Goal: Task Accomplishment & Management: Complete application form

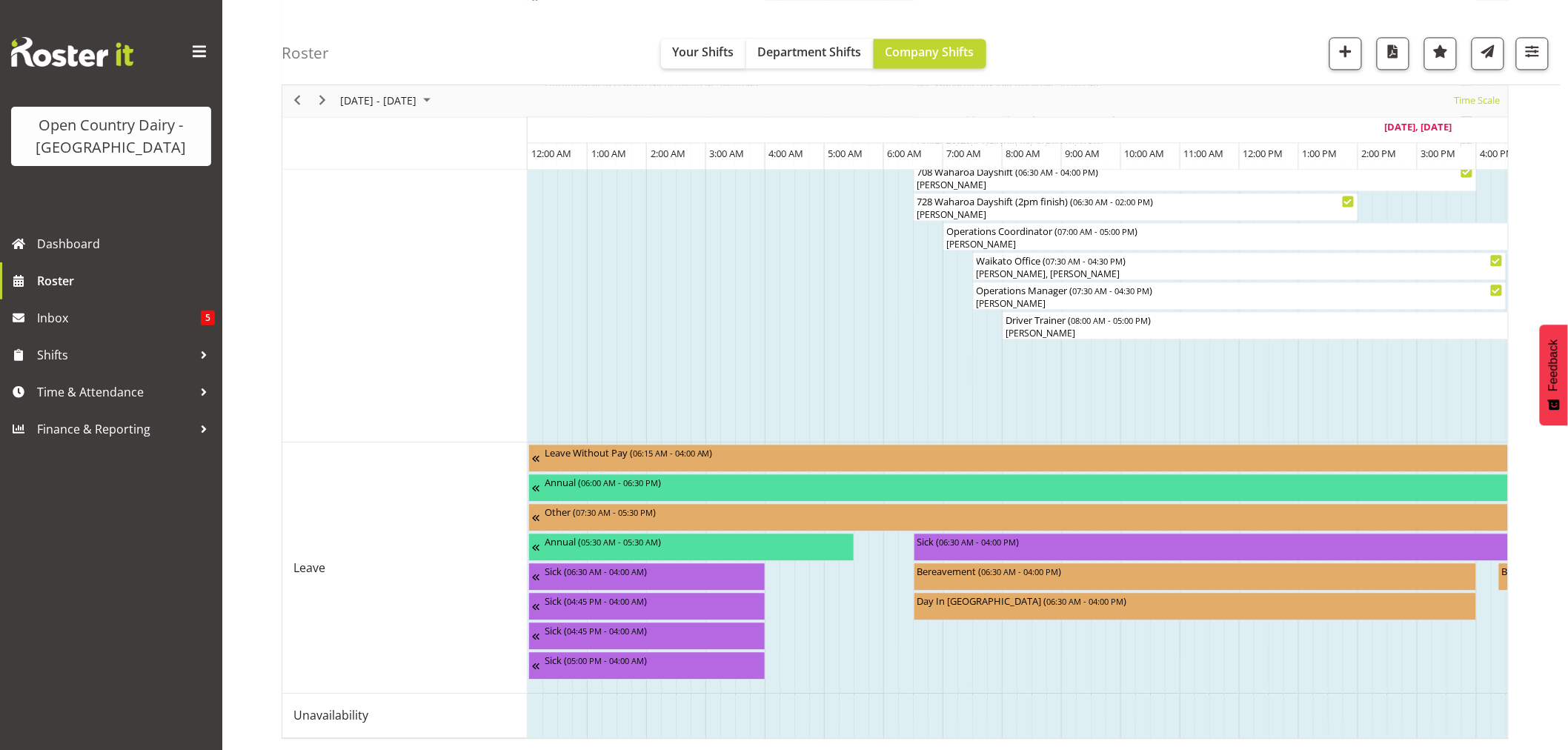
scroll to position [0, 854]
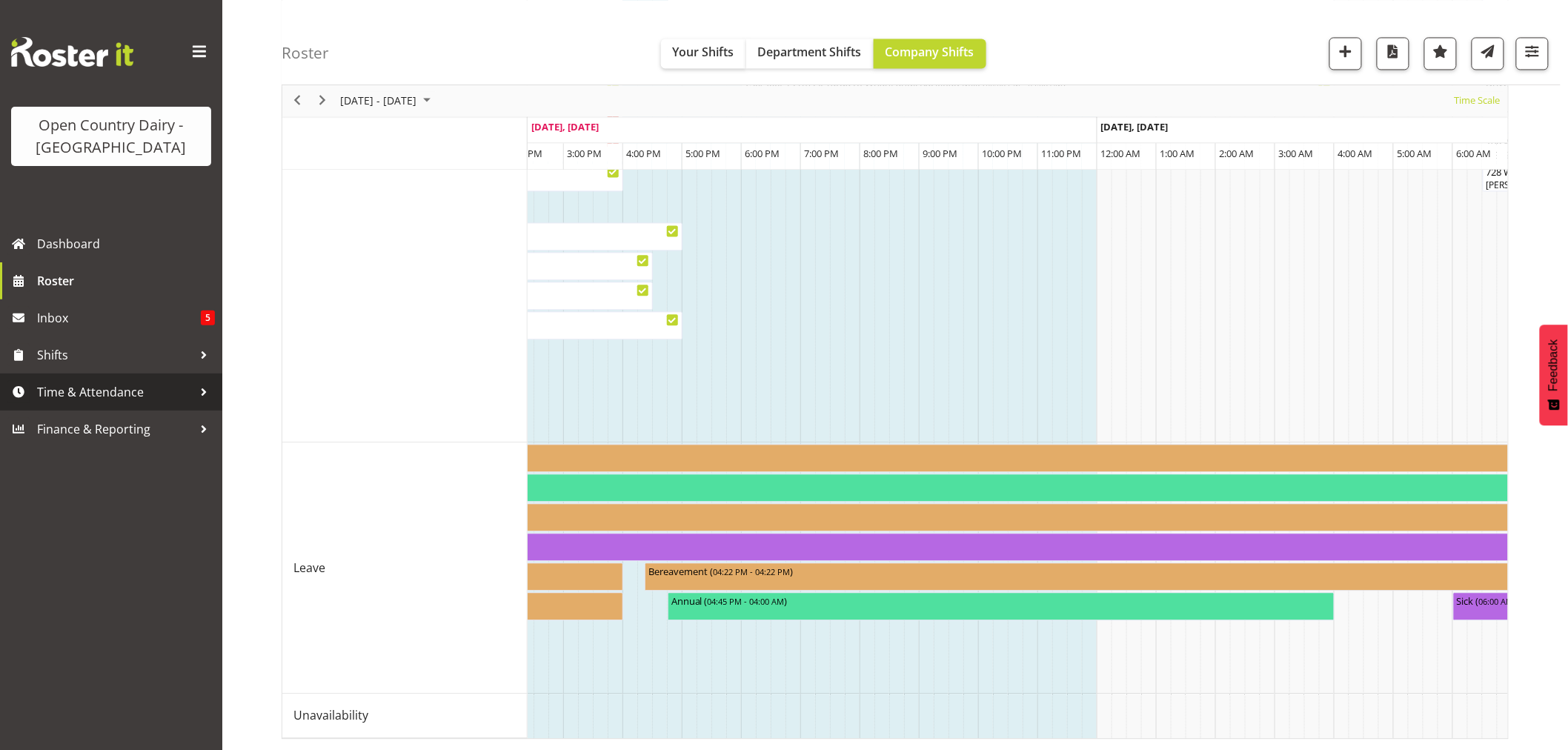
click at [72, 385] on span "Time & Attendance" at bounding box center [115, 392] width 156 height 22
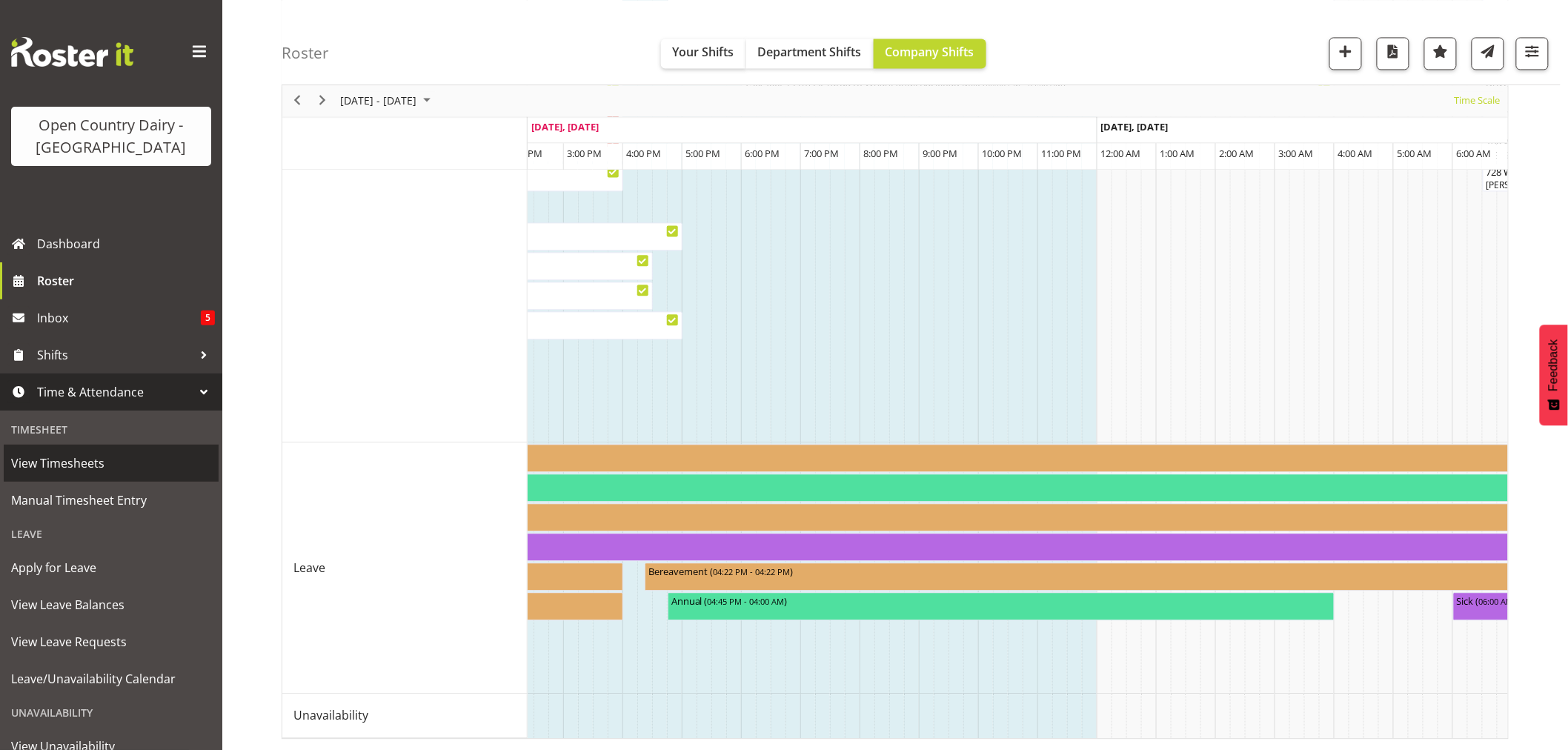
click at [45, 460] on span "View Timesheets" at bounding box center [111, 463] width 200 height 22
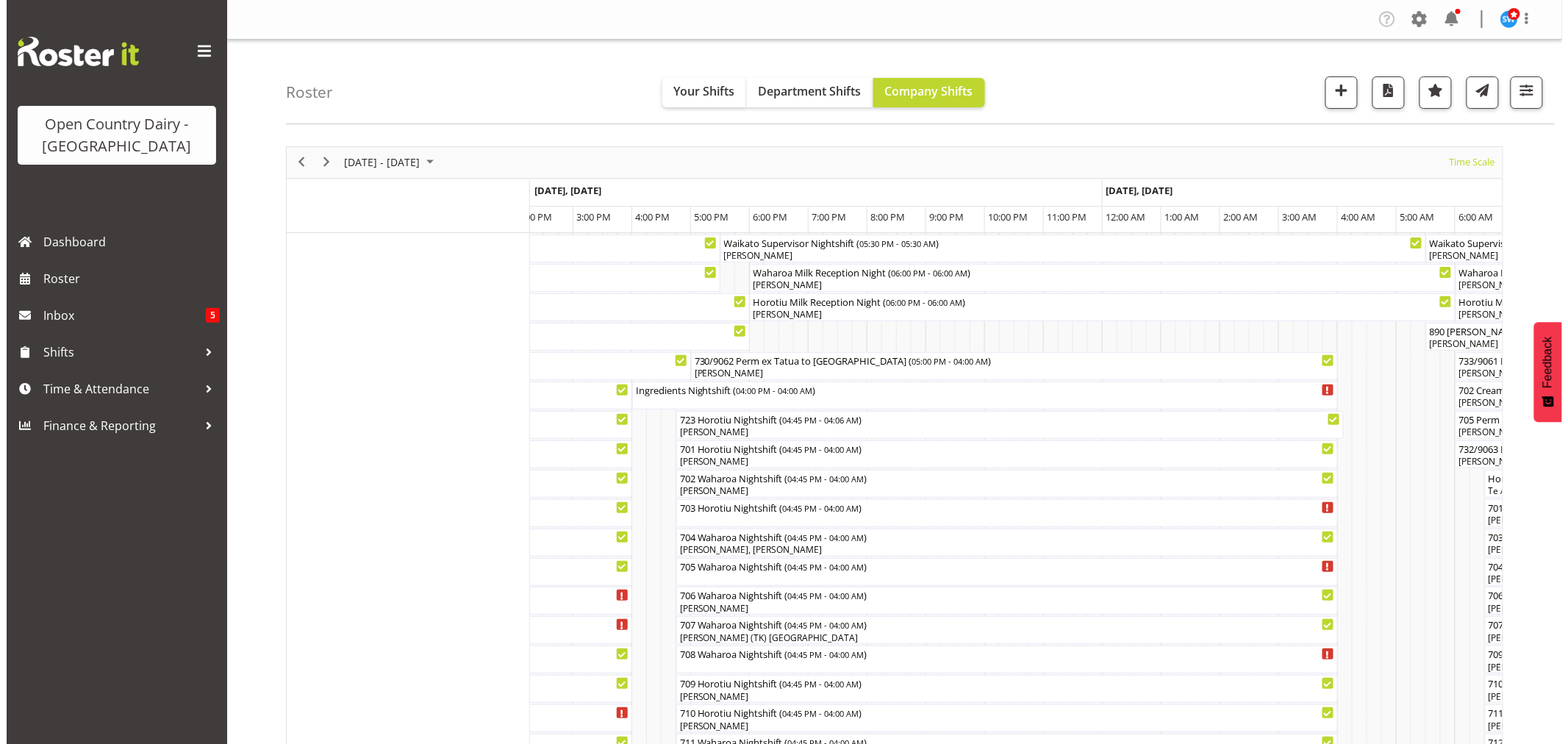
scroll to position [163, 0]
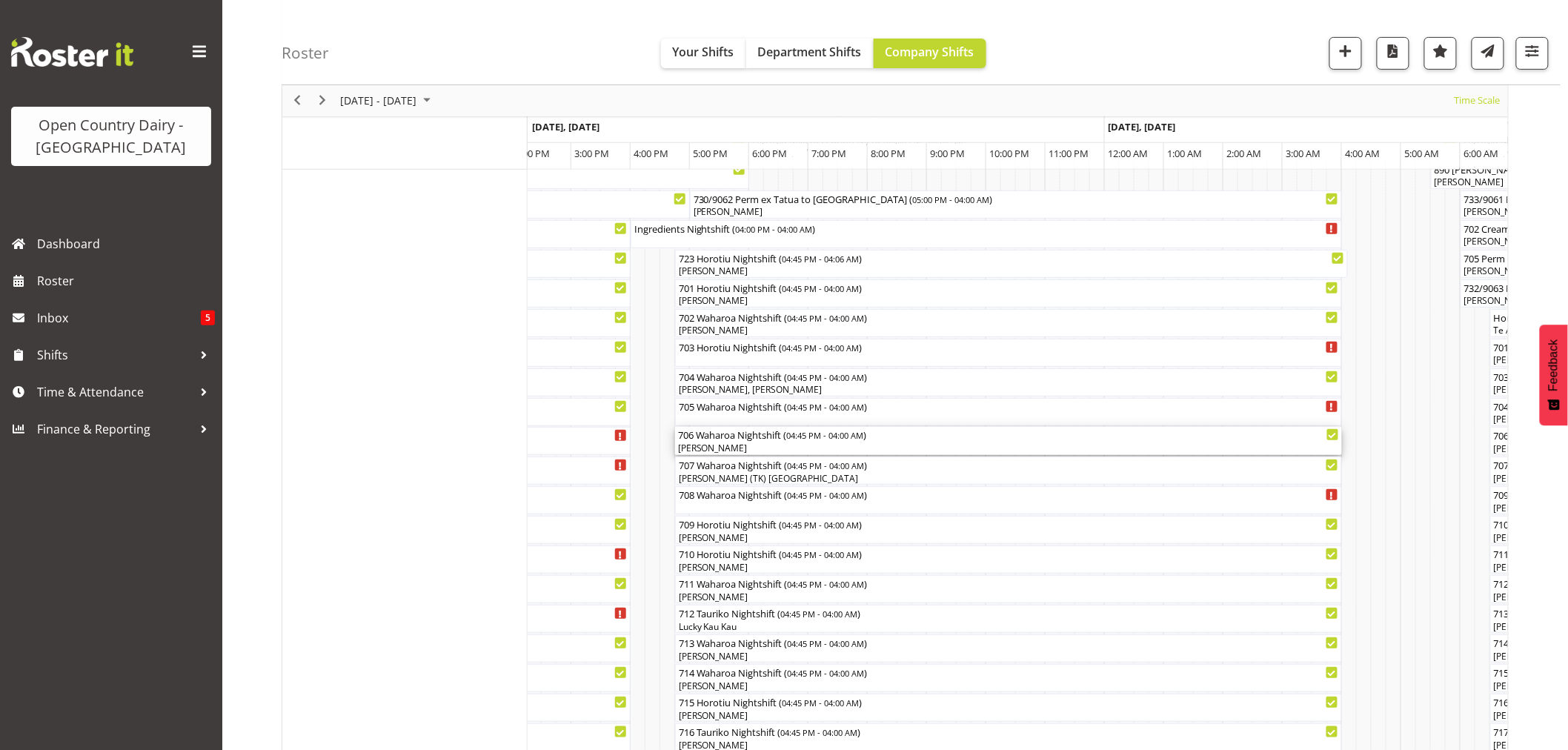
click at [751, 446] on div "[PERSON_NAME]" at bounding box center [1008, 448] width 661 height 13
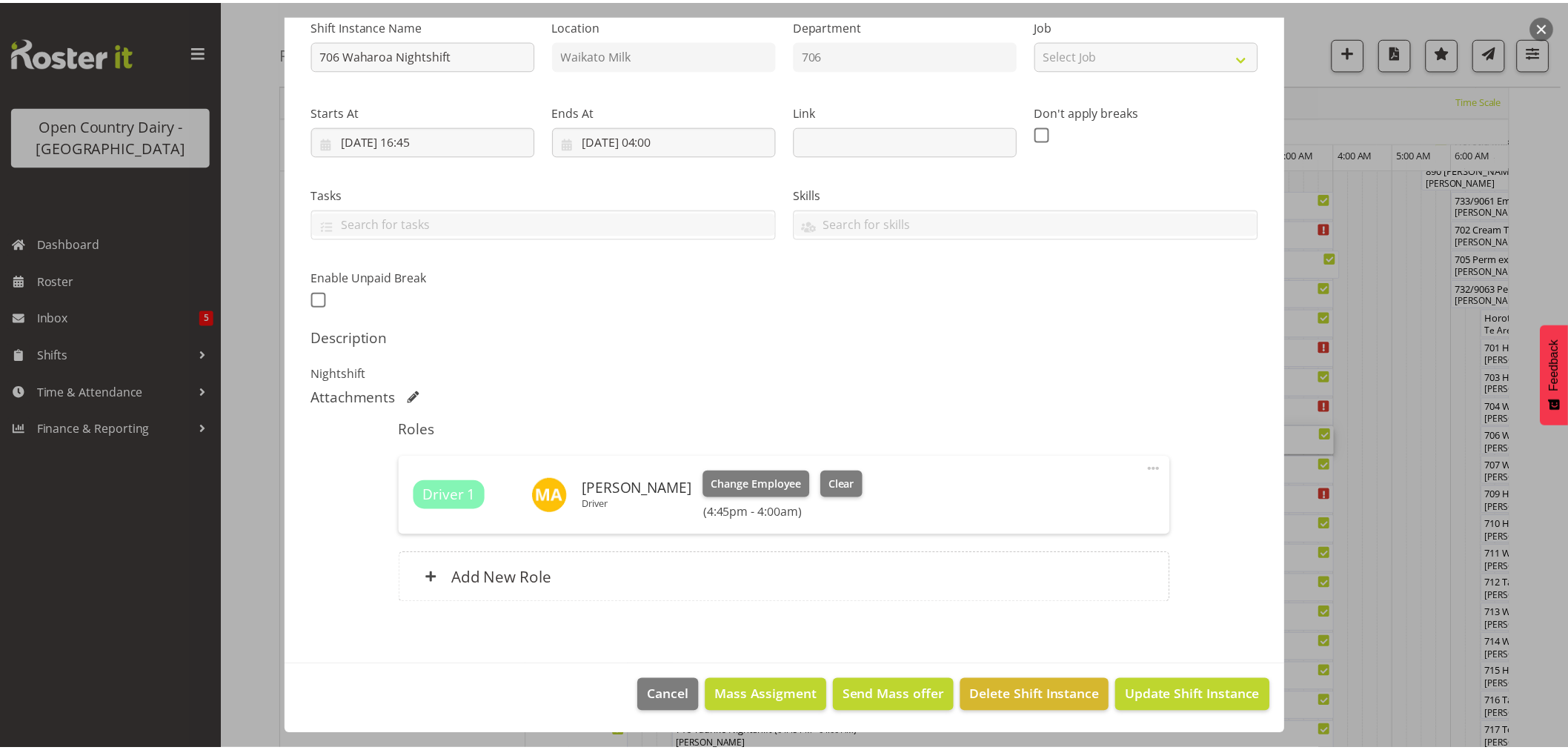
scroll to position [0, 0]
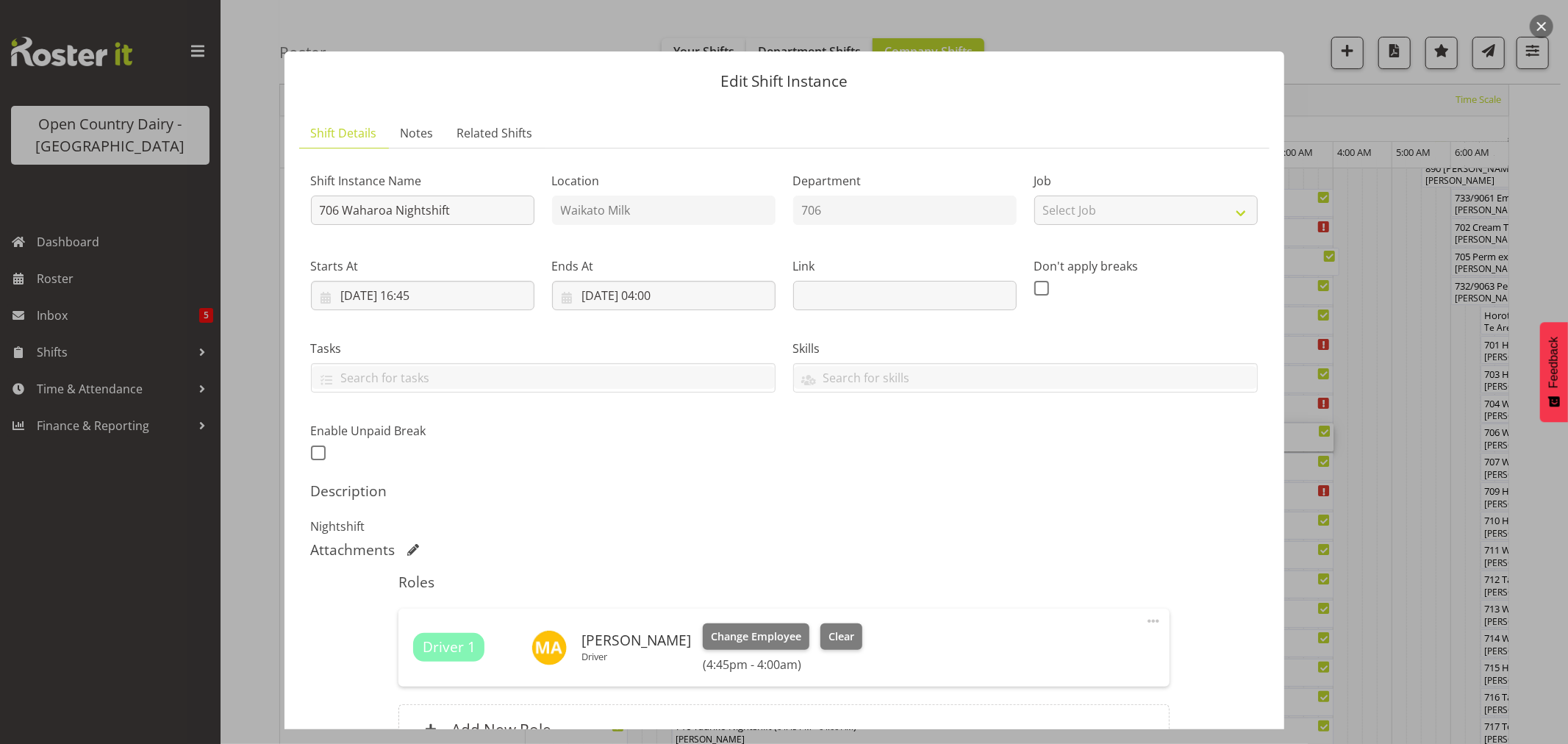
click at [1532, 26] on button "button" at bounding box center [1541, 27] width 23 height 23
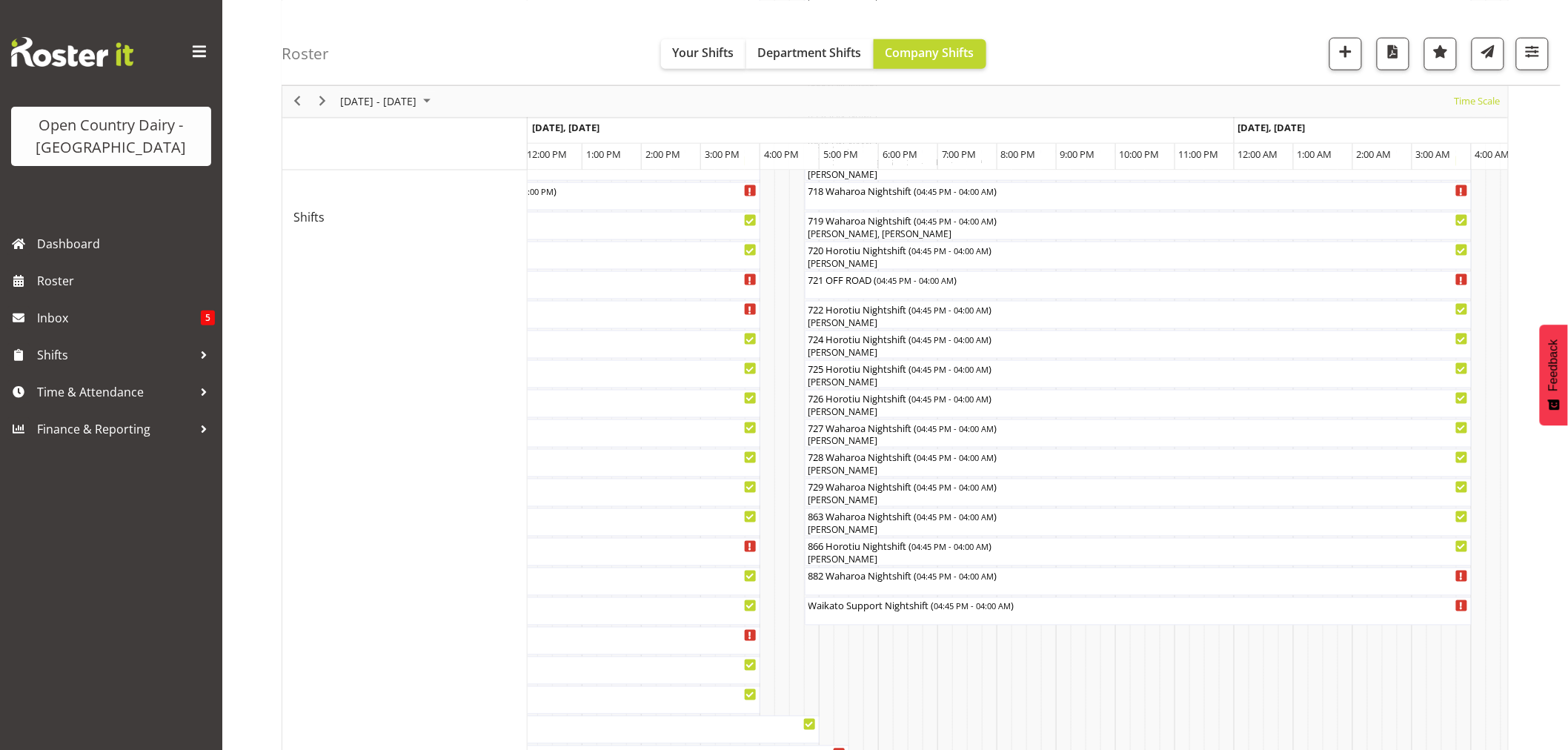
scroll to position [741, 0]
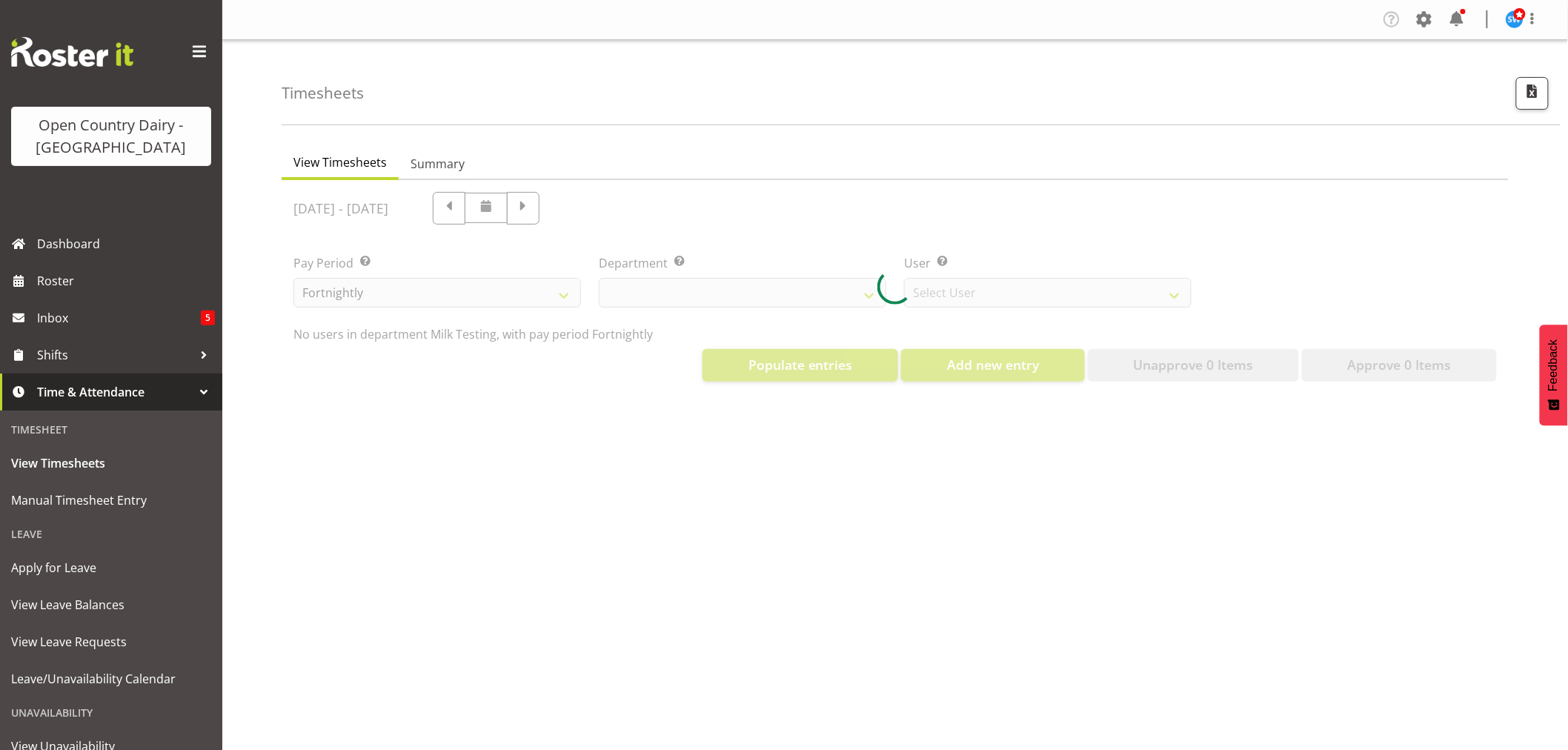
select select "733"
select select "7414"
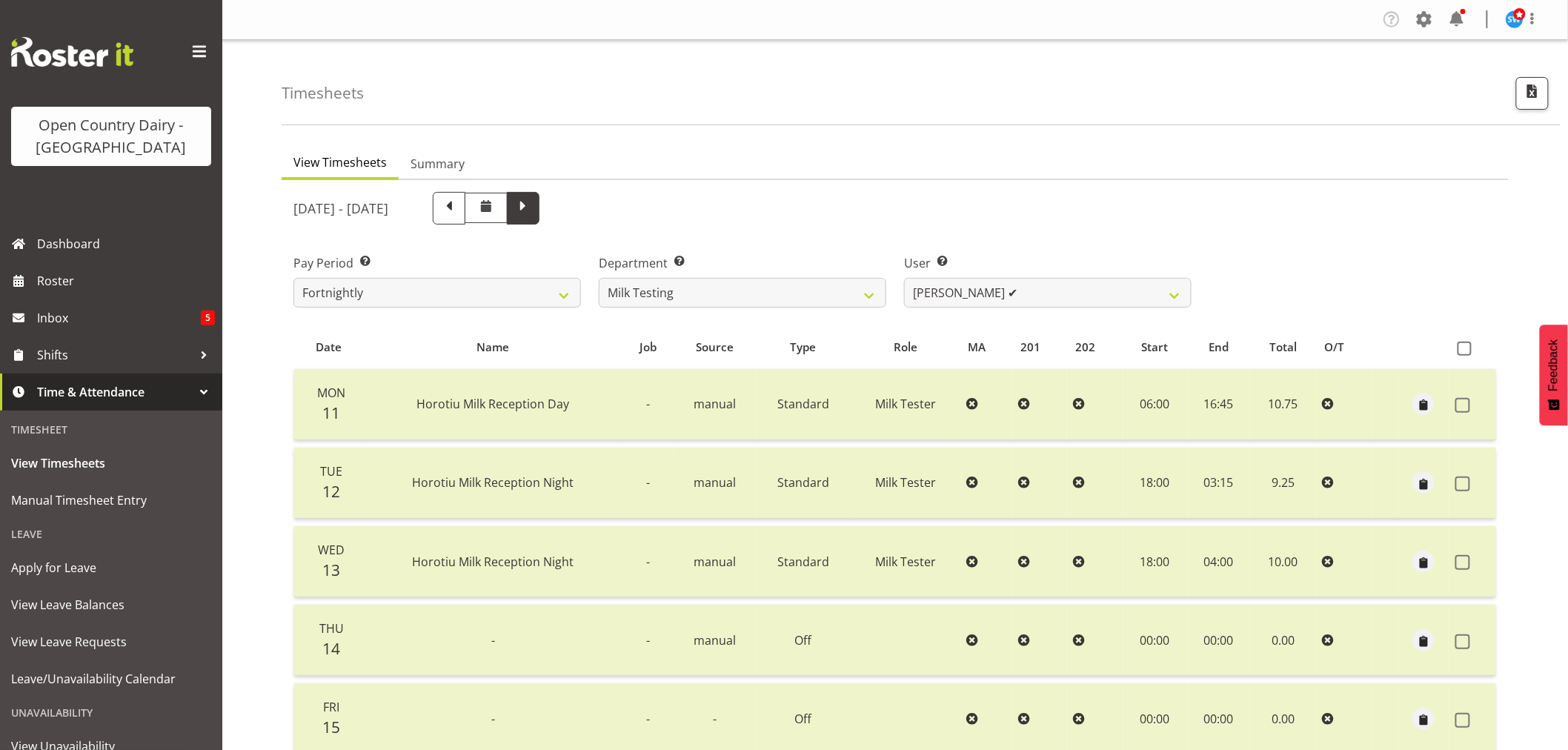
click at [532, 206] on span at bounding box center [523, 206] width 19 height 19
select select
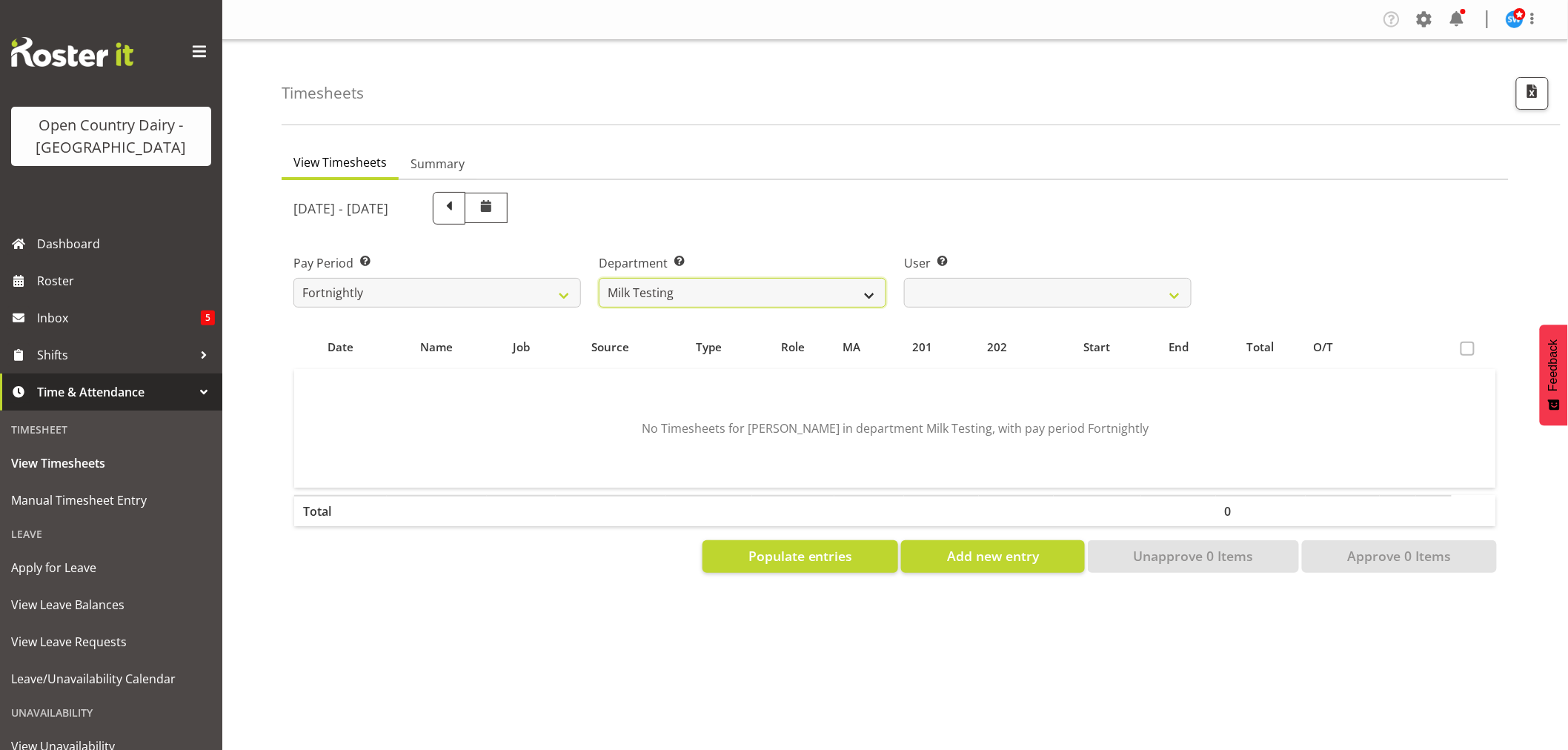
click at [851, 286] on select "701 702 703 704 705 706 707 708 709 710 711 712 713 714 715 716 717 718 719 720" at bounding box center [742, 293] width 287 height 30
select select "727"
click at [599, 278] on select "701 702 703 704 705 706 707 708 709 710 711 712 713 714 715 716 717 718 719 720" at bounding box center [742, 293] width 287 height 30
click at [817, 555] on span "Populate entries" at bounding box center [800, 555] width 105 height 19
click at [940, 547] on button "Add new entry" at bounding box center [992, 556] width 183 height 32
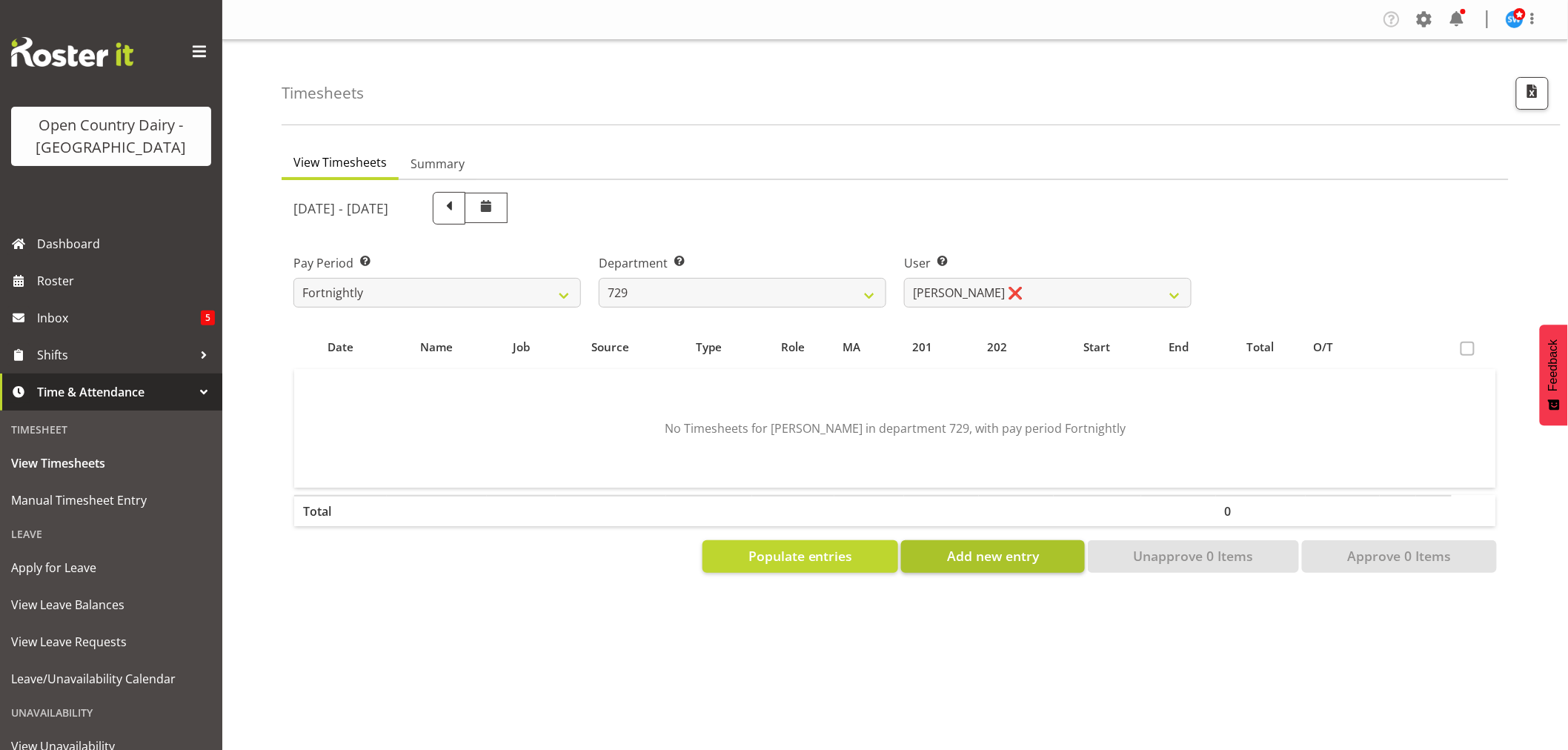
select select
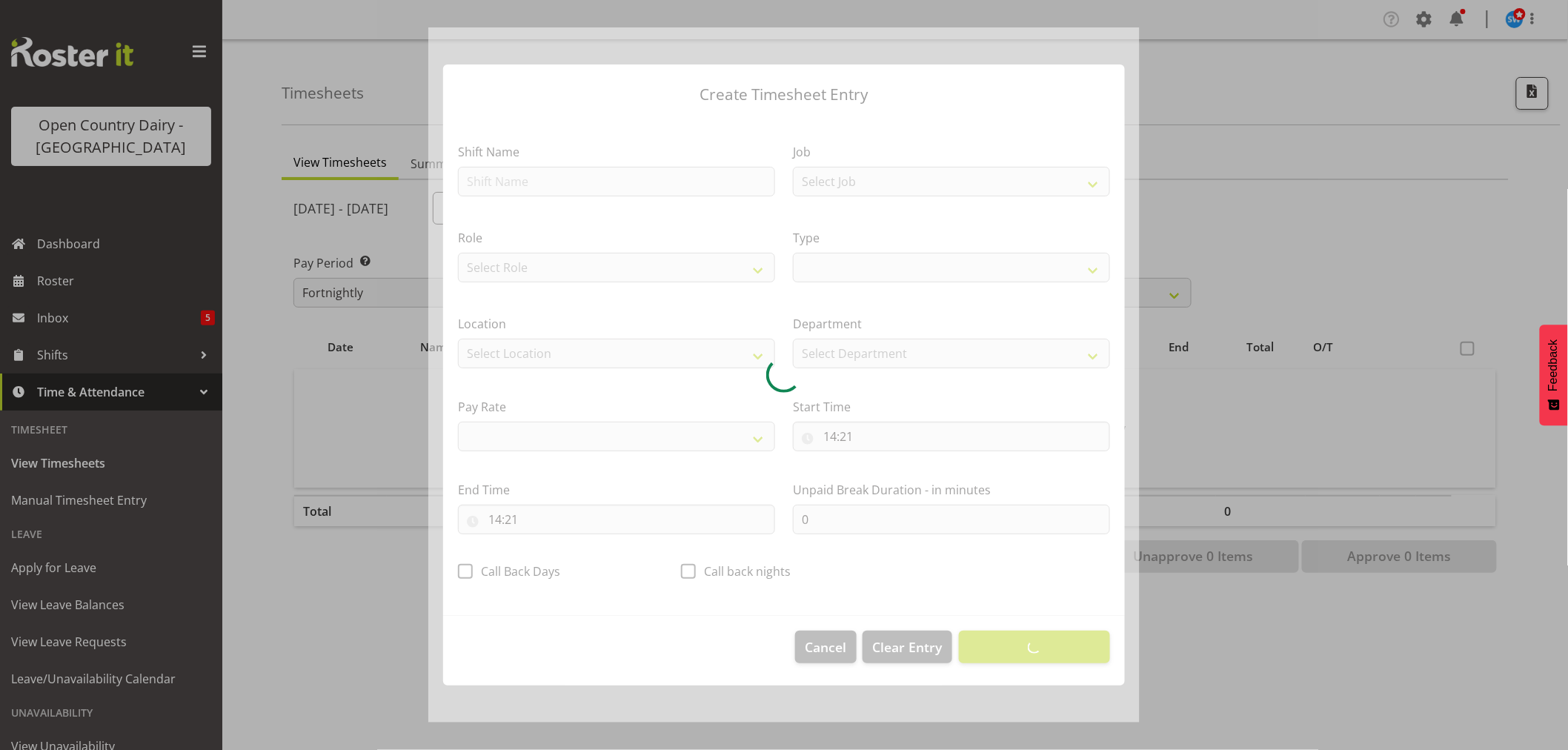
select select
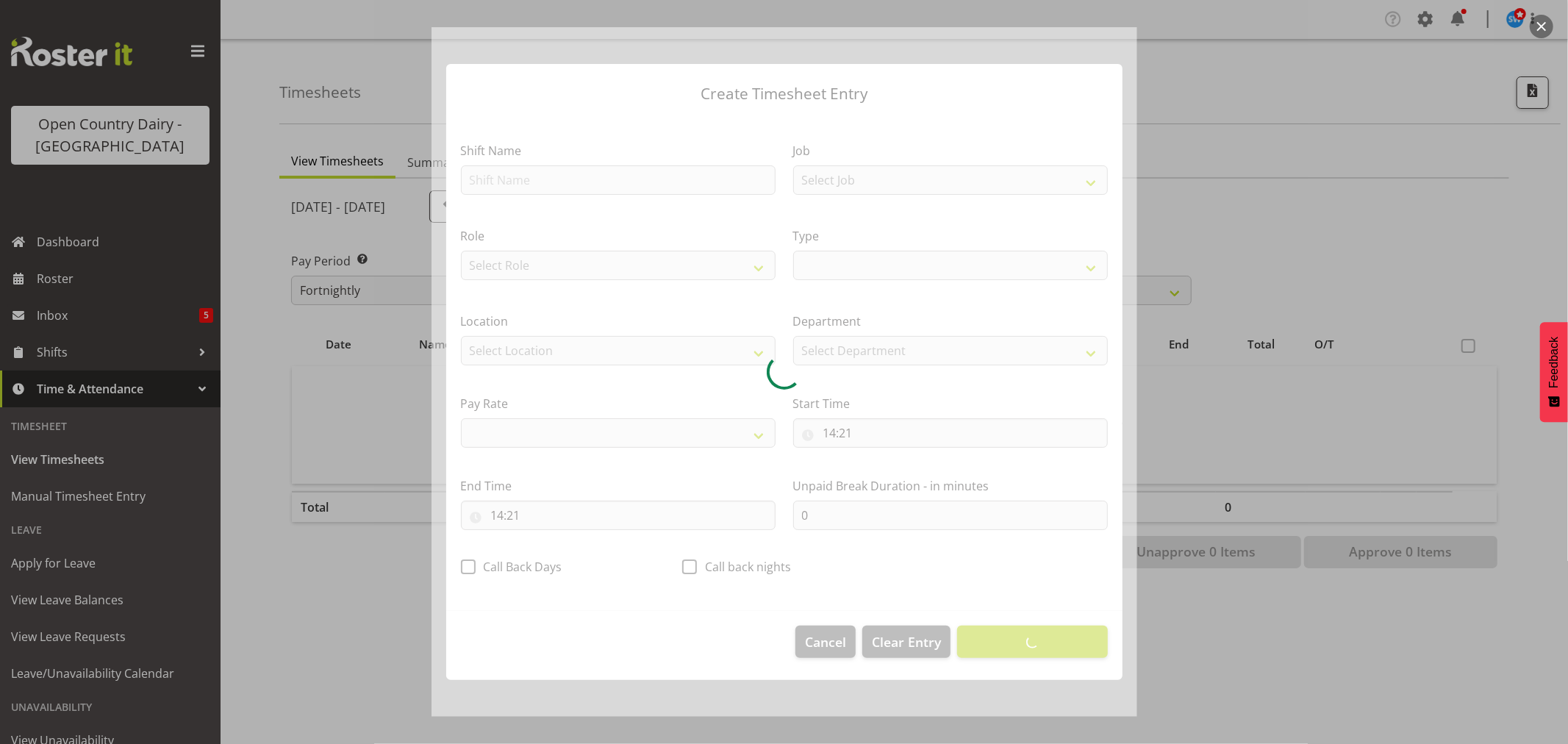
select select
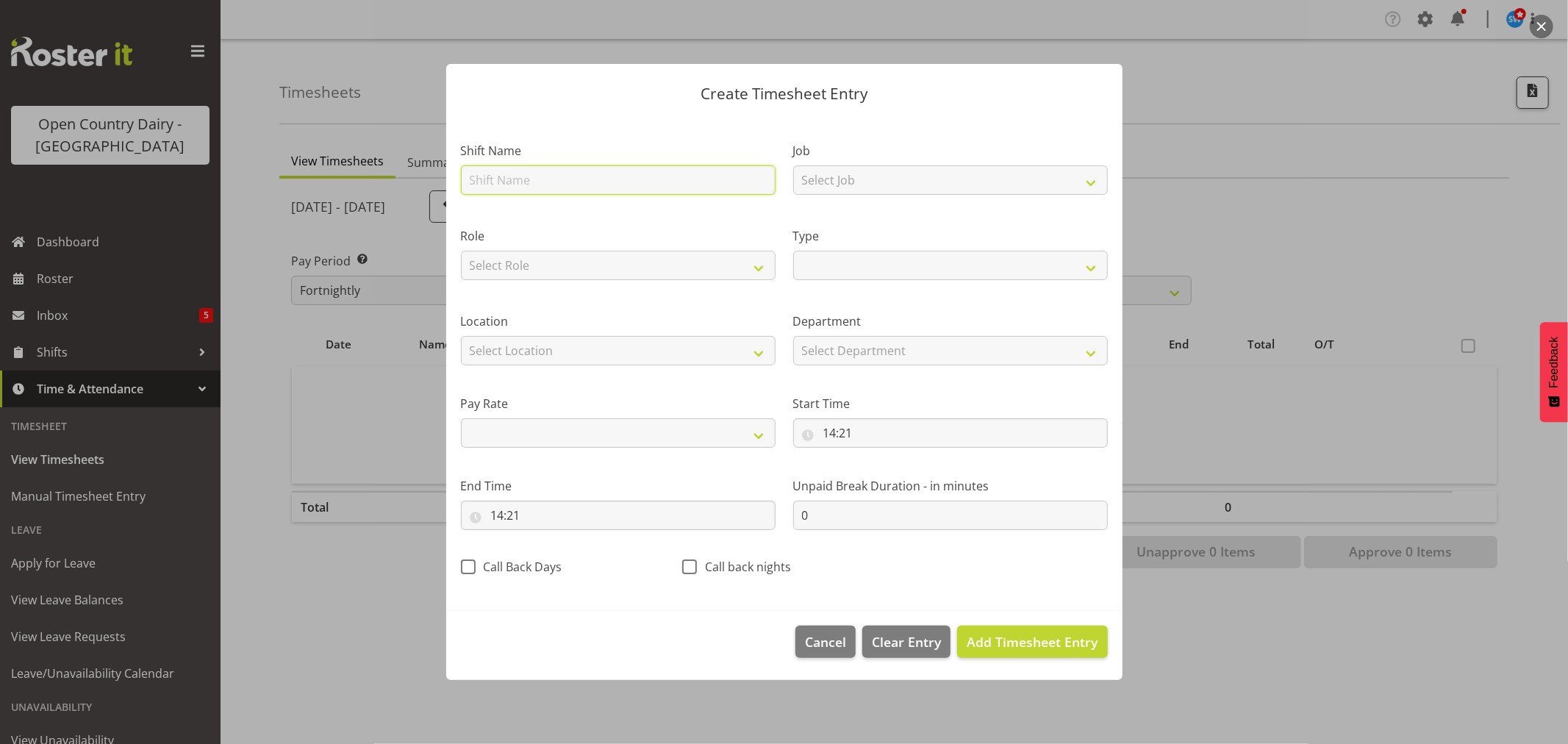
click at [597, 184] on input "text" at bounding box center [618, 181] width 315 height 30
type input "7"
select select
type input "72"
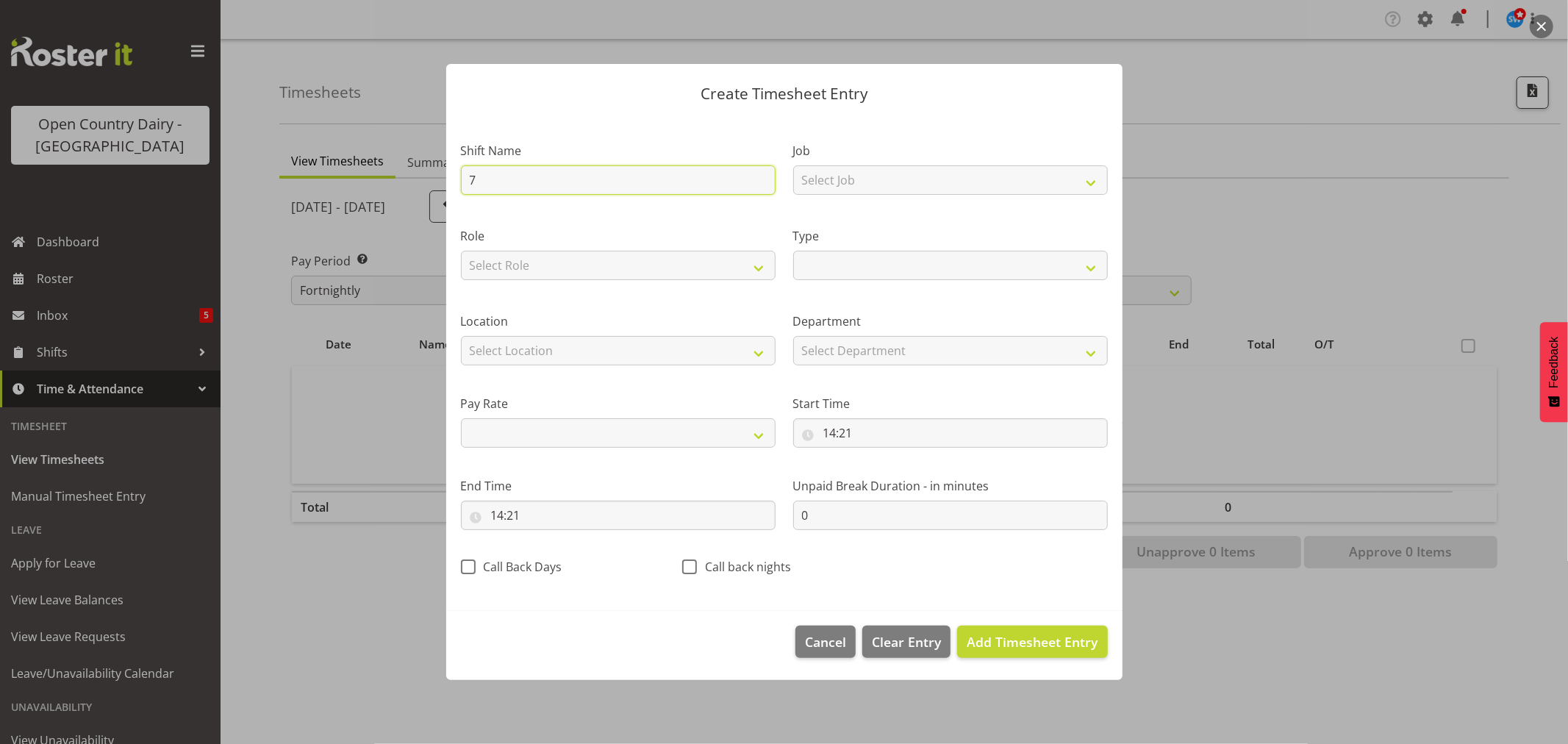
select select
type input "729"
select select
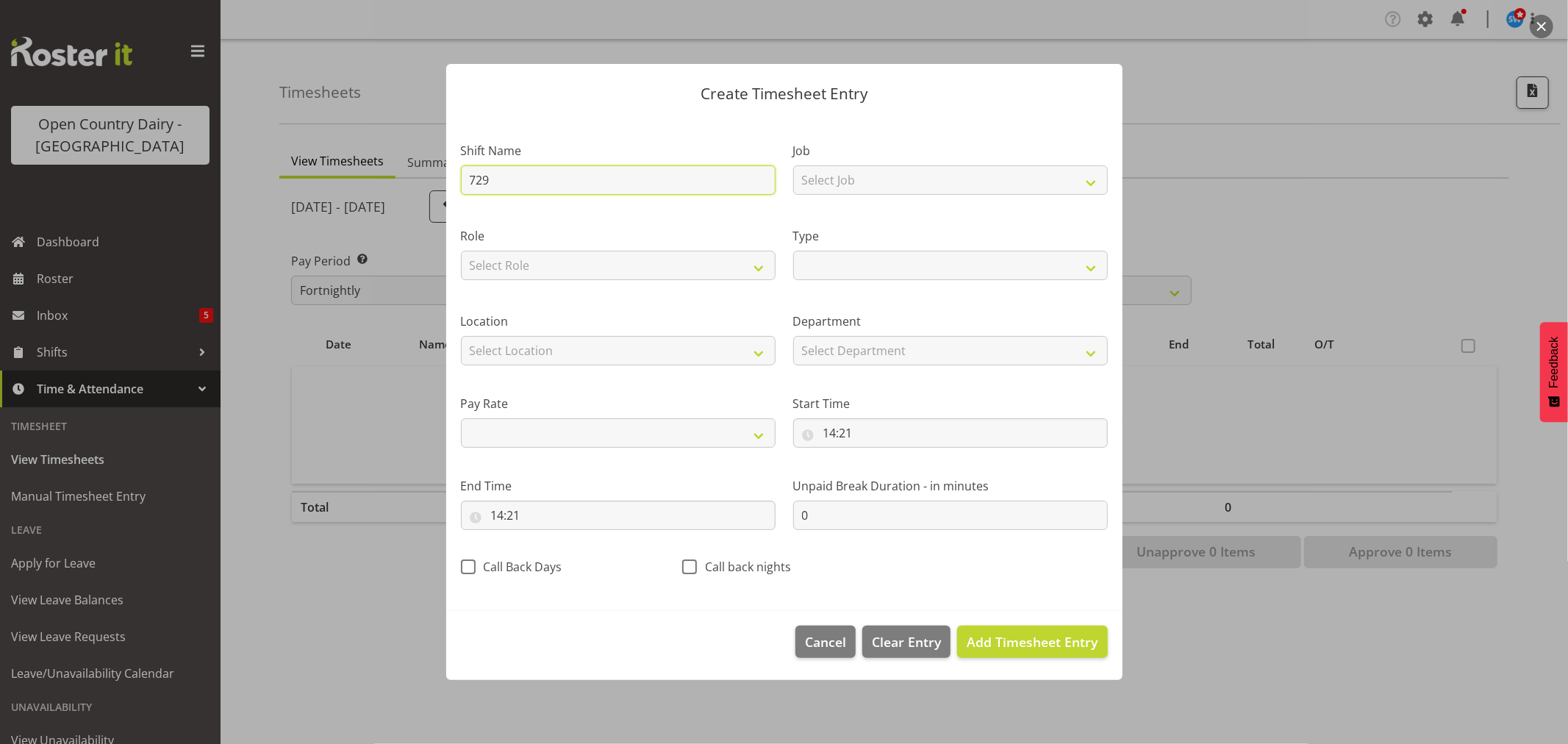
type input "729"
select select
type input "729 W"
select select
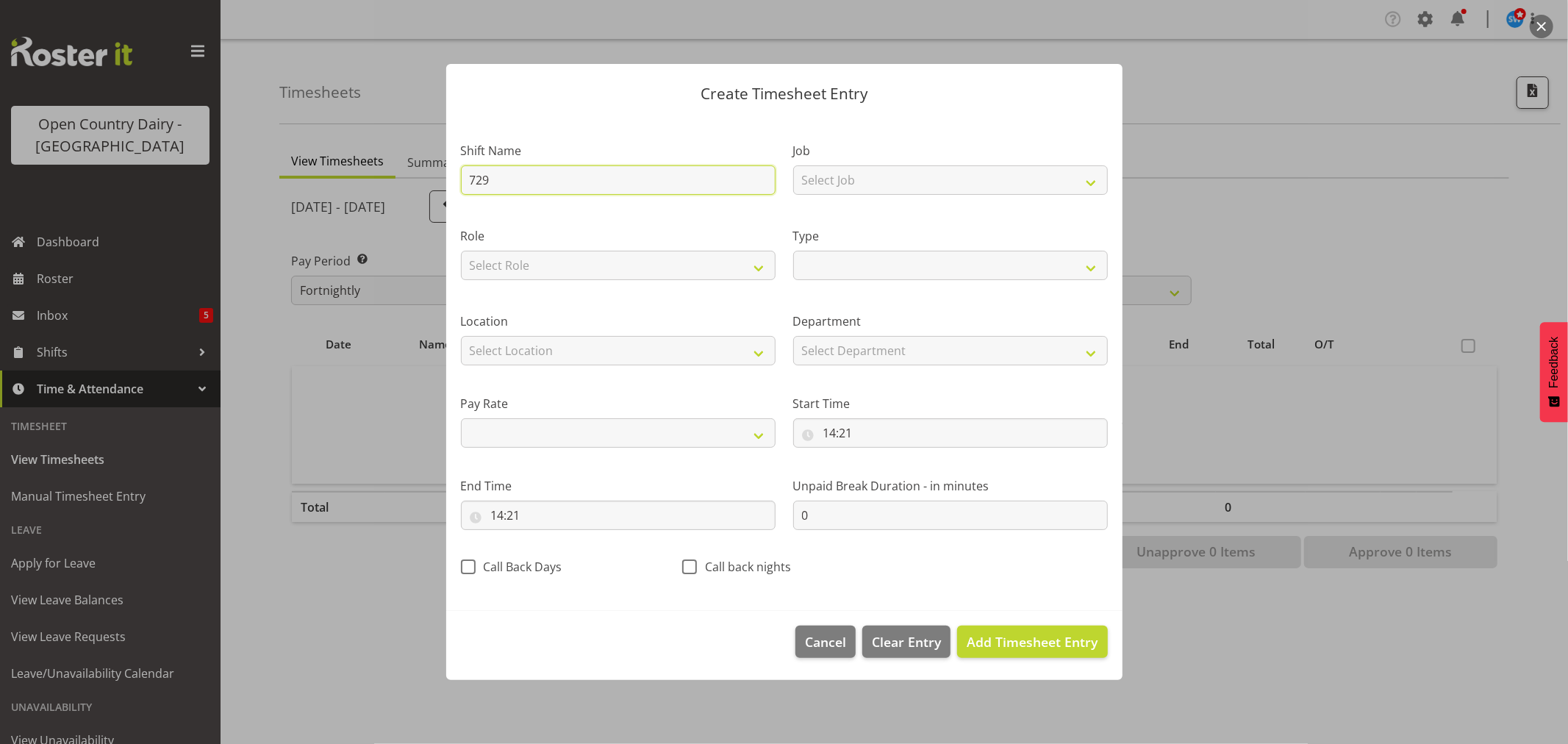
select select
type input "729 Wa"
select select
type input "729 Wah"
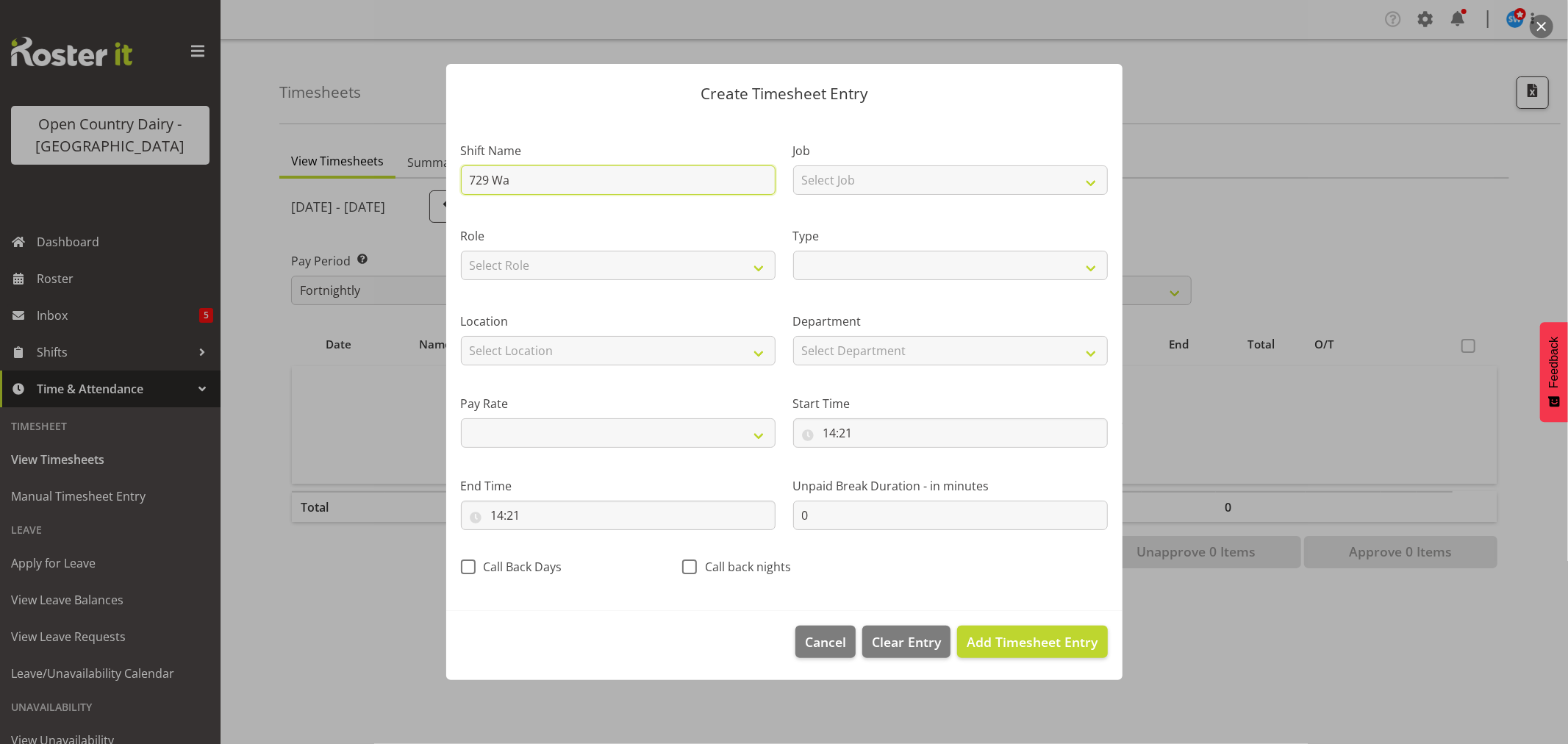
select select
type input "729 Waha"
select select
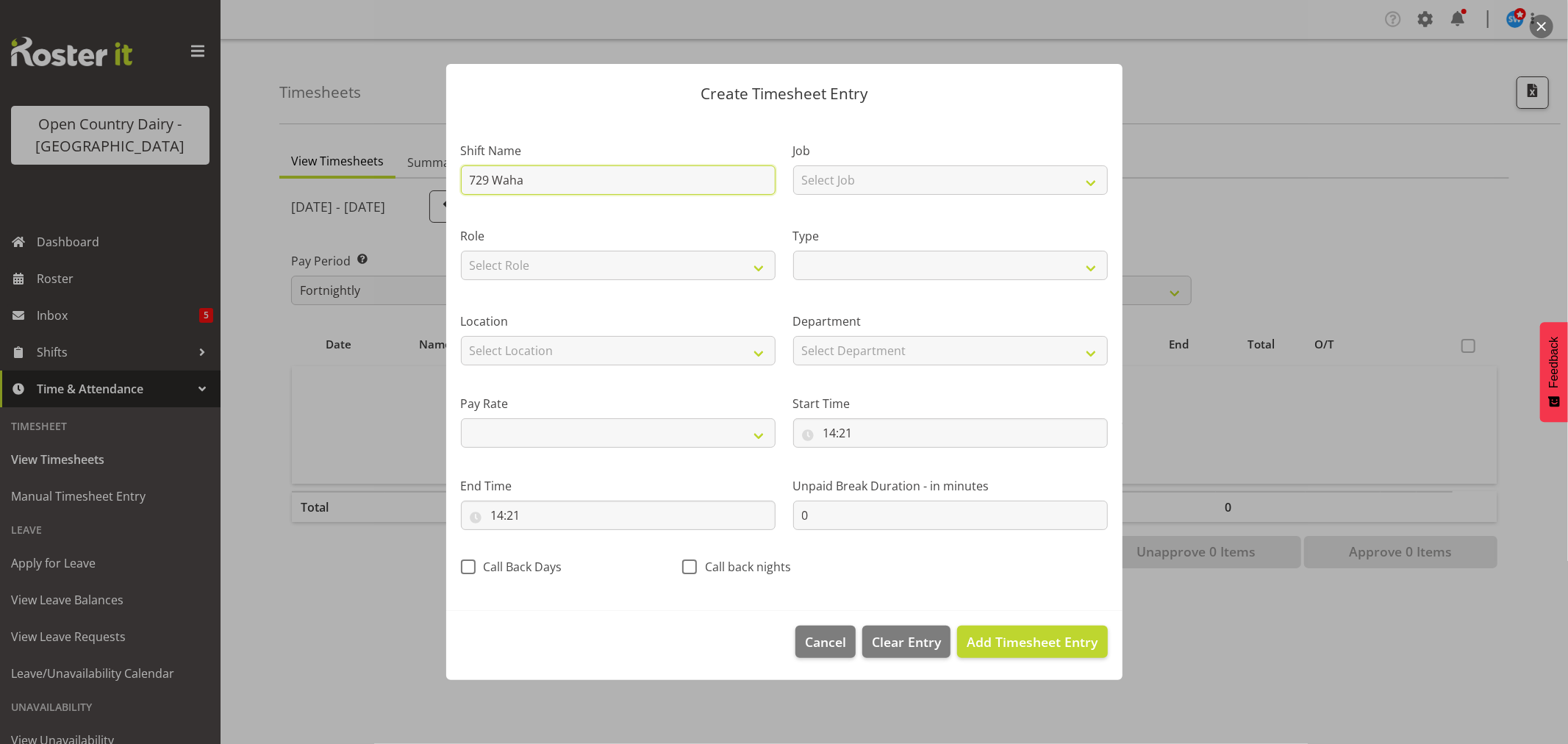
type input "729 Wahar"
select select
type input "729 Waharo"
select select
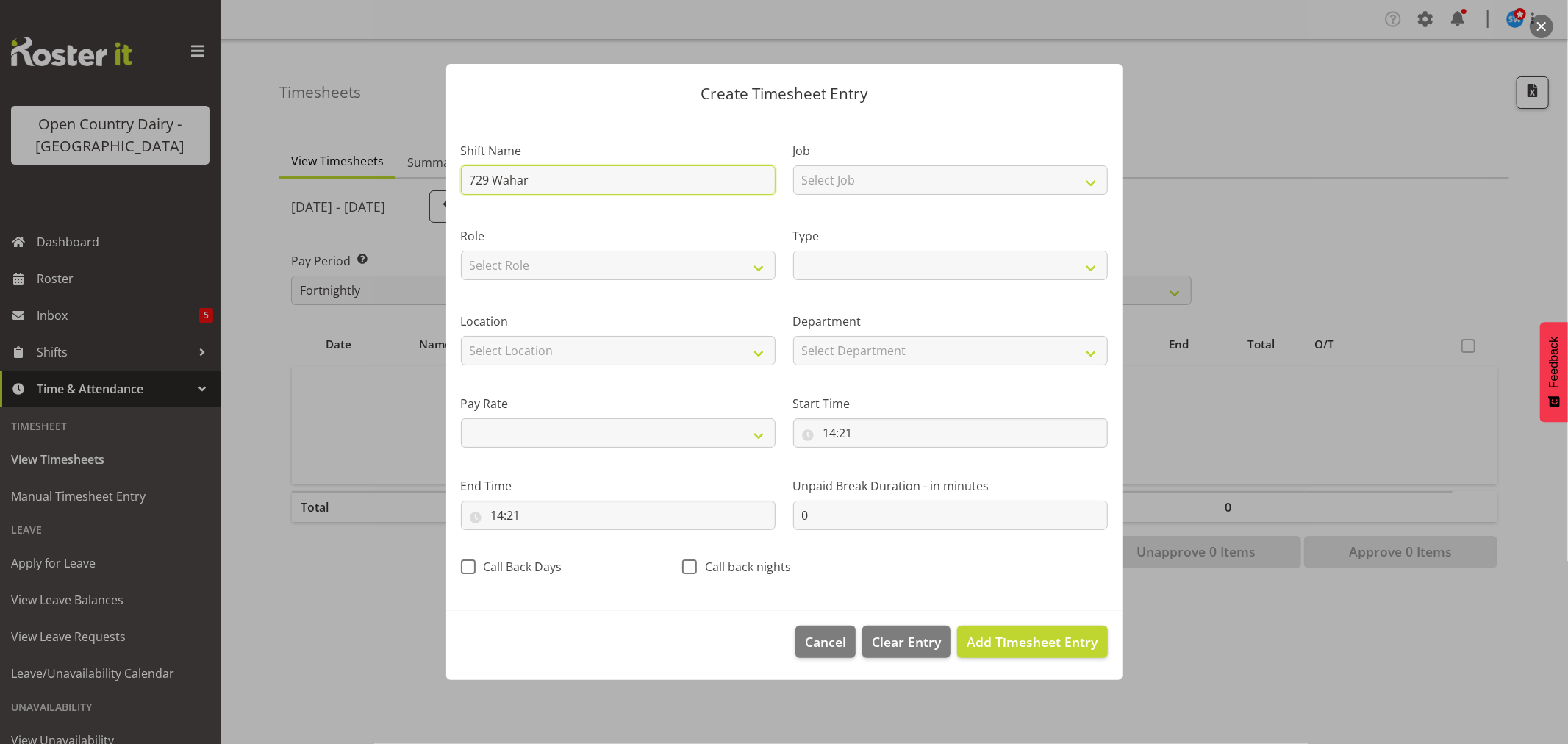
select select
type input "729 Waharoa"
select select
type input "729 Waharoa"
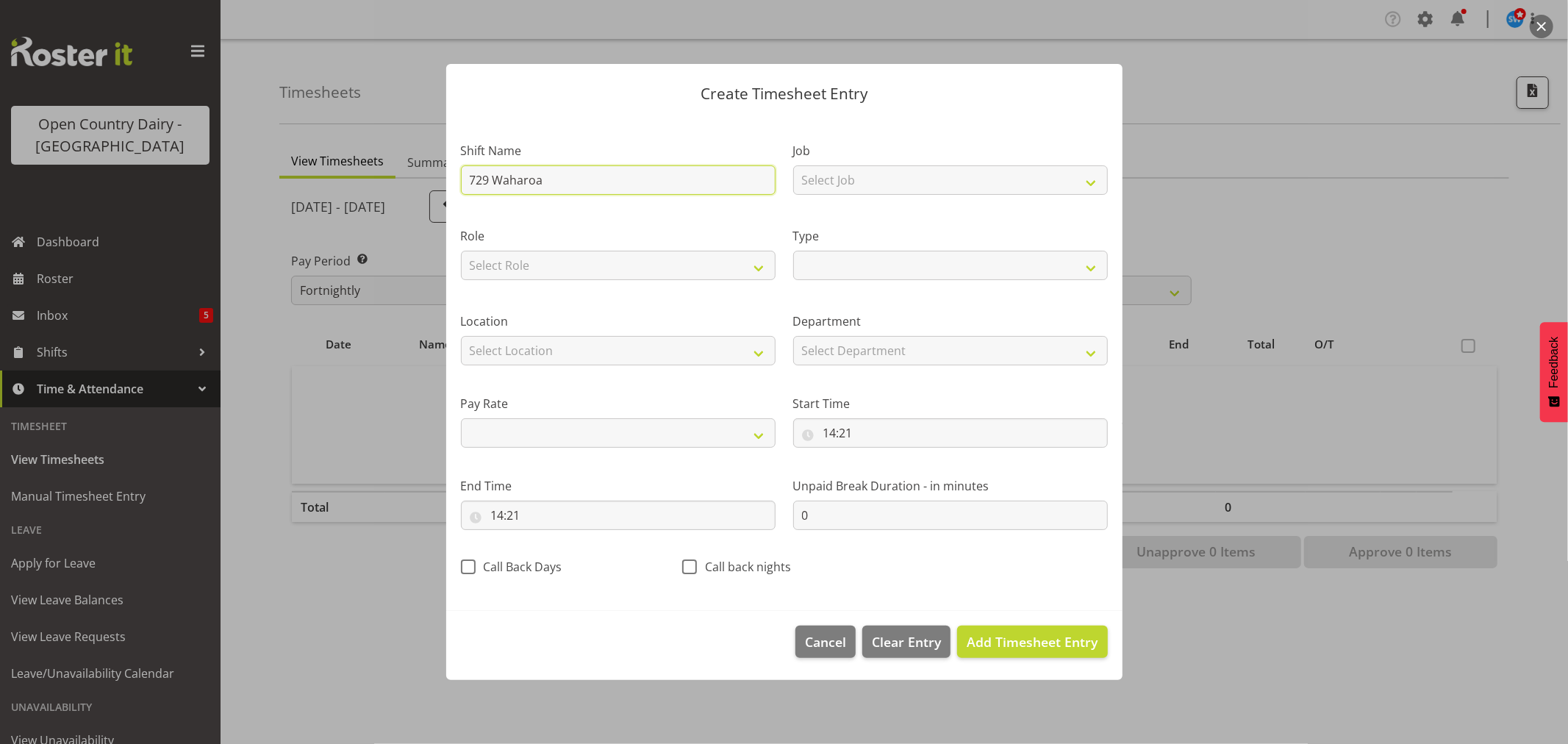
select select
type input "729 Waharoa D"
select select
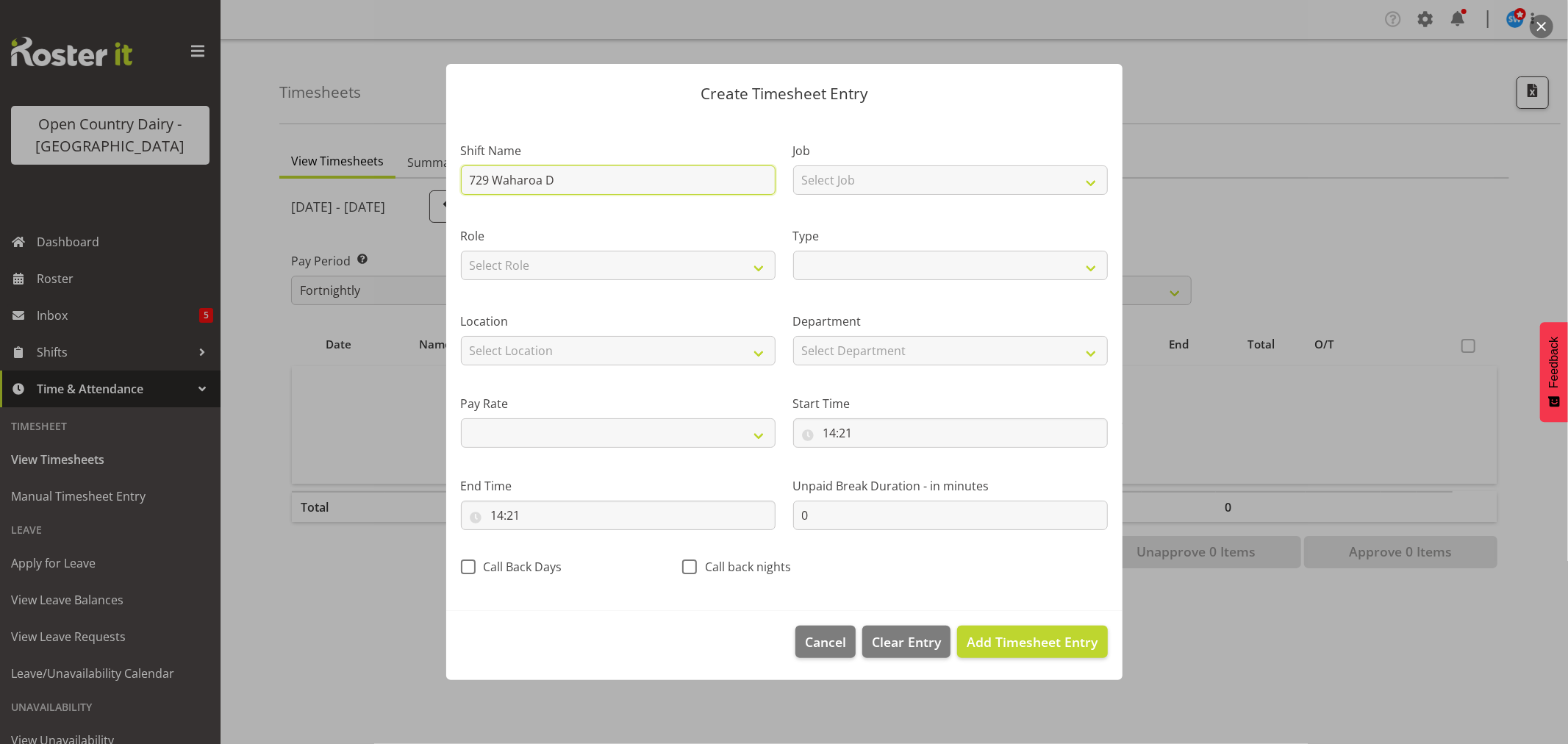
type input "729 Waharoa Da"
select select
type input "729 Waharoa Day"
select select
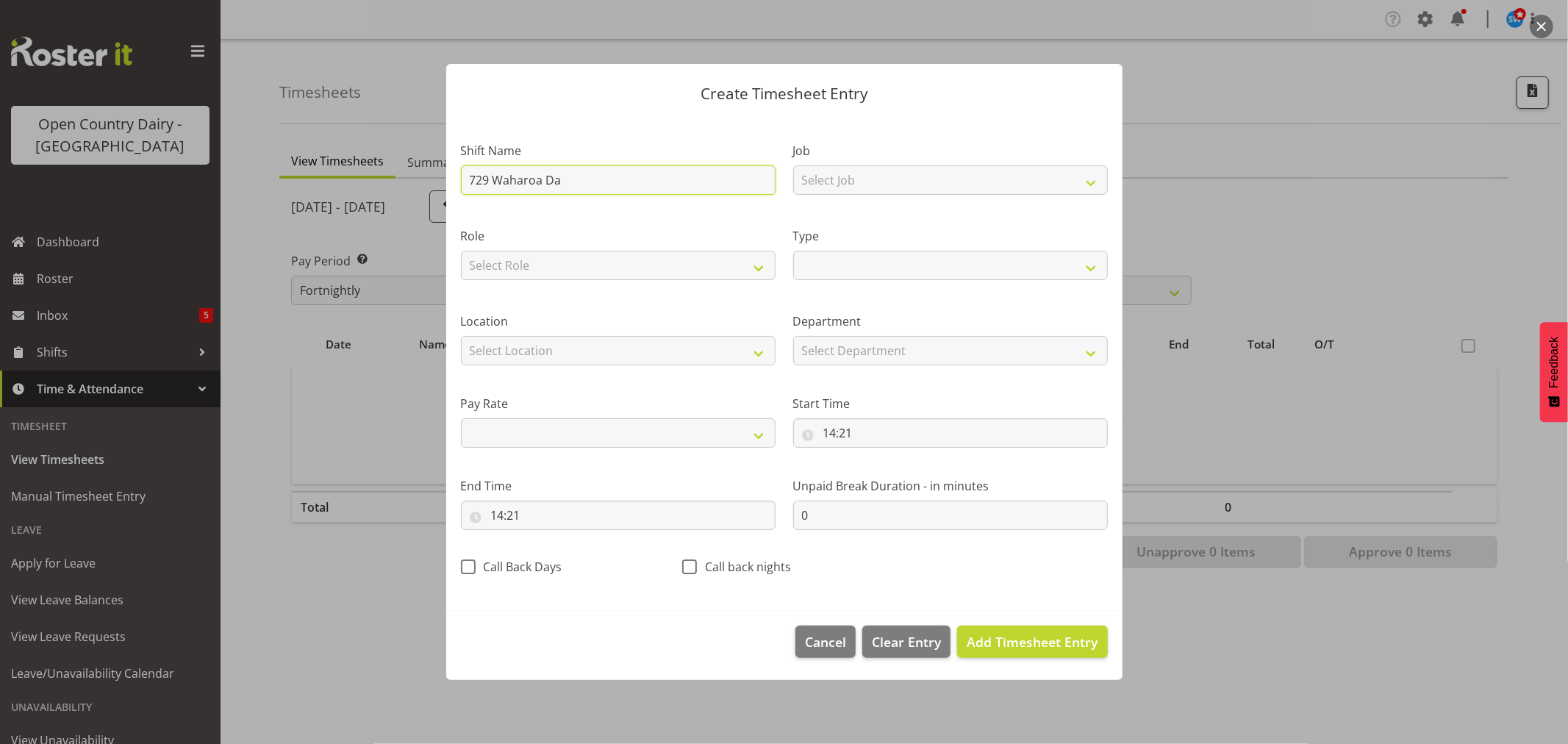
select select
type input "729 Waharoa Days"
select select
type input "729 Waharoa Daysc"
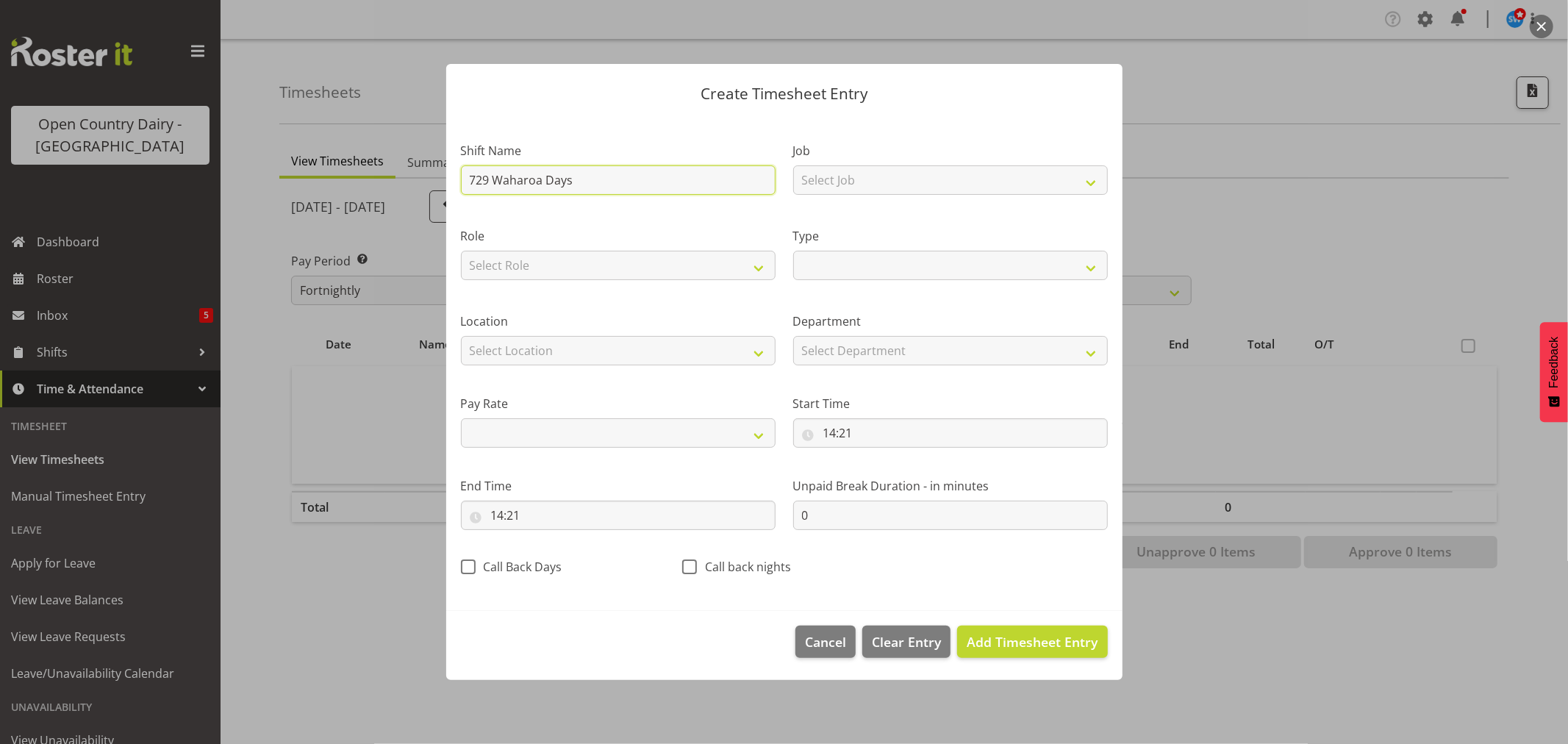
select select
type input "729 Waharoa Days"
select select
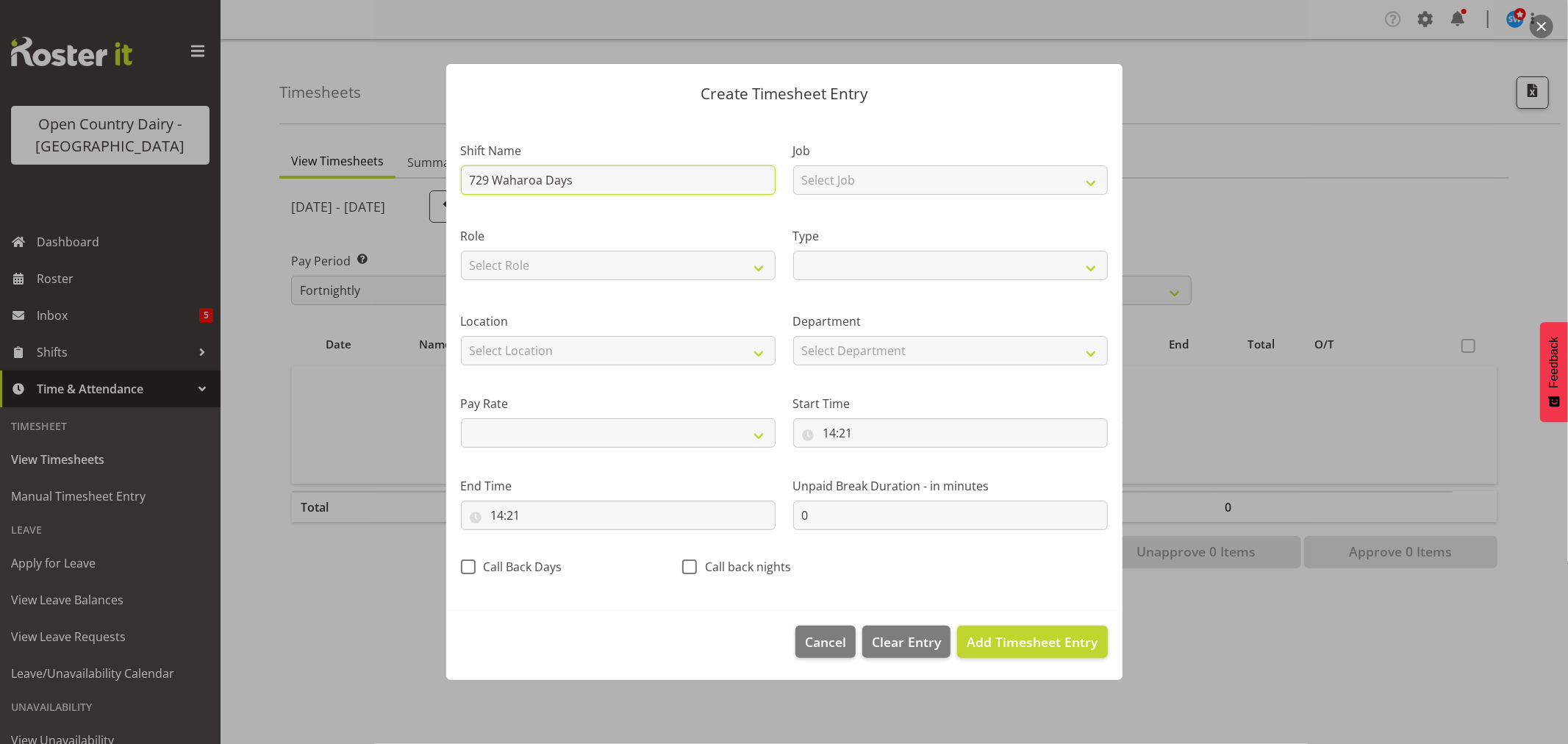
type input "729 Waharoa Daysh"
select select
type input "729 Waharoa Dayshi"
select select
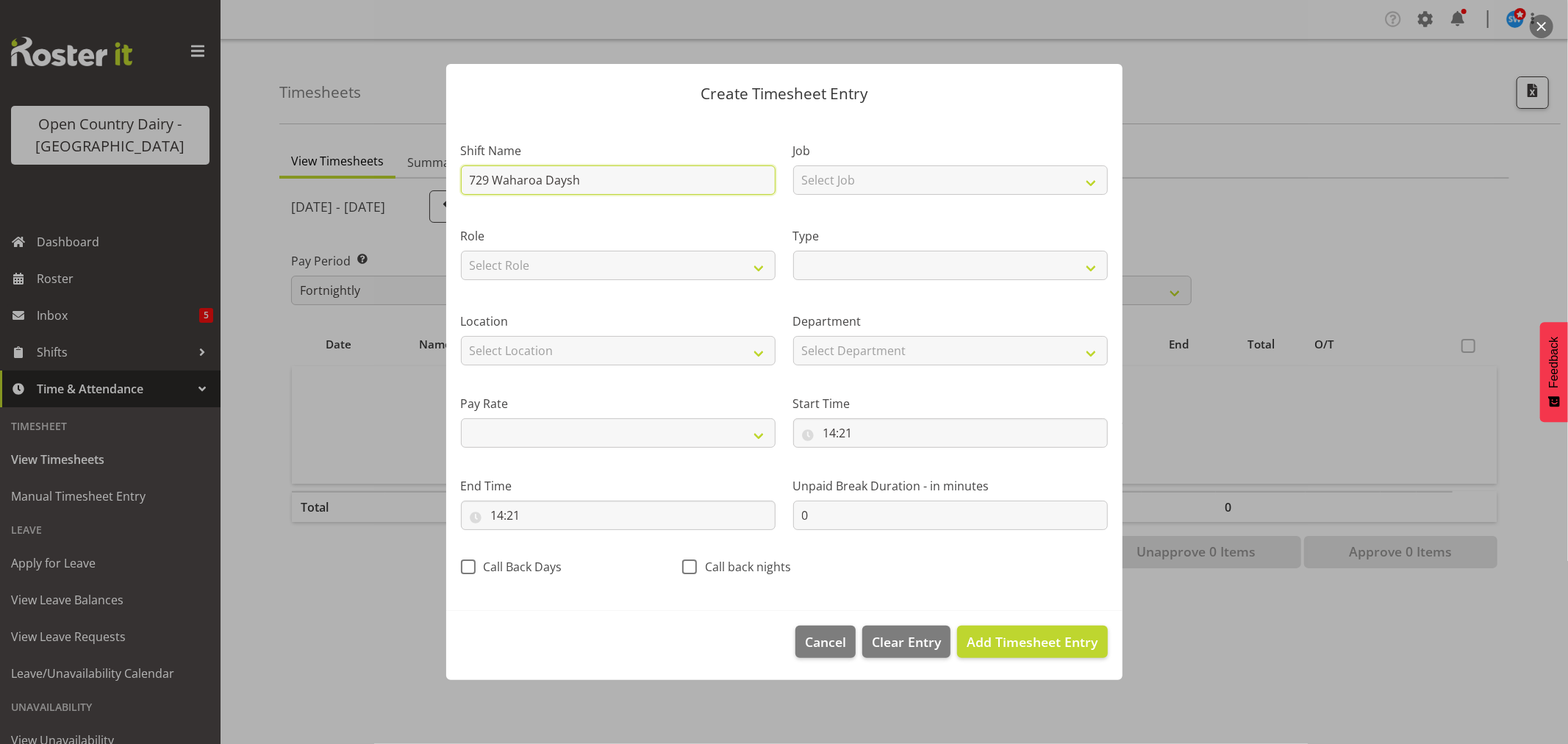
select select
type input "729 Waharoa Dayshif"
select select
type input "729 Waharoa Dayshift"
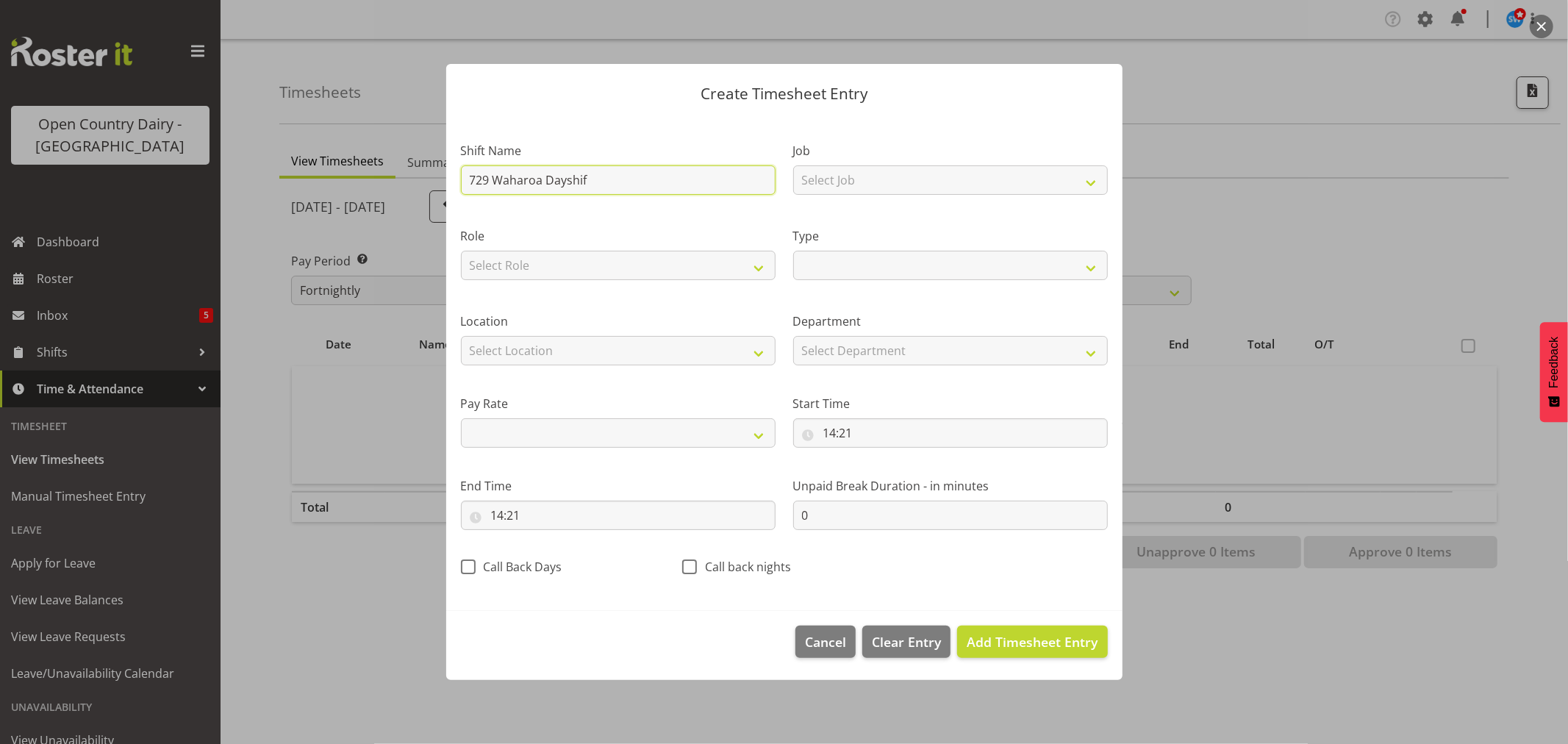
select select
type input "729 Waharoa Dayshift"
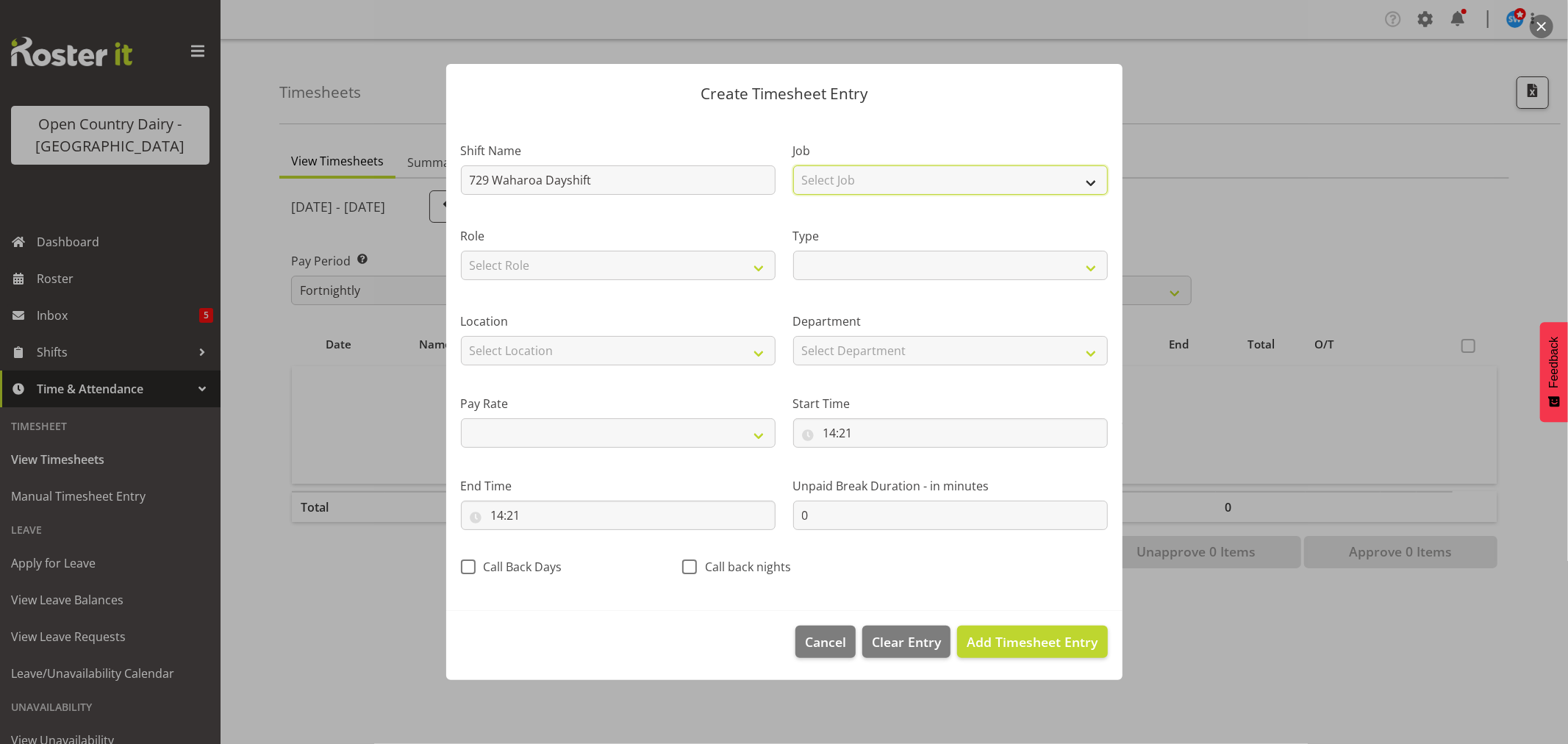
click at [921, 182] on select "Select Job Driver Driver supervisor Support" at bounding box center [950, 181] width 315 height 30
select select "9579"
click at [793, 166] on select "Select Job Driver Driver supervisor Support" at bounding box center [950, 181] width 315 height 30
select select
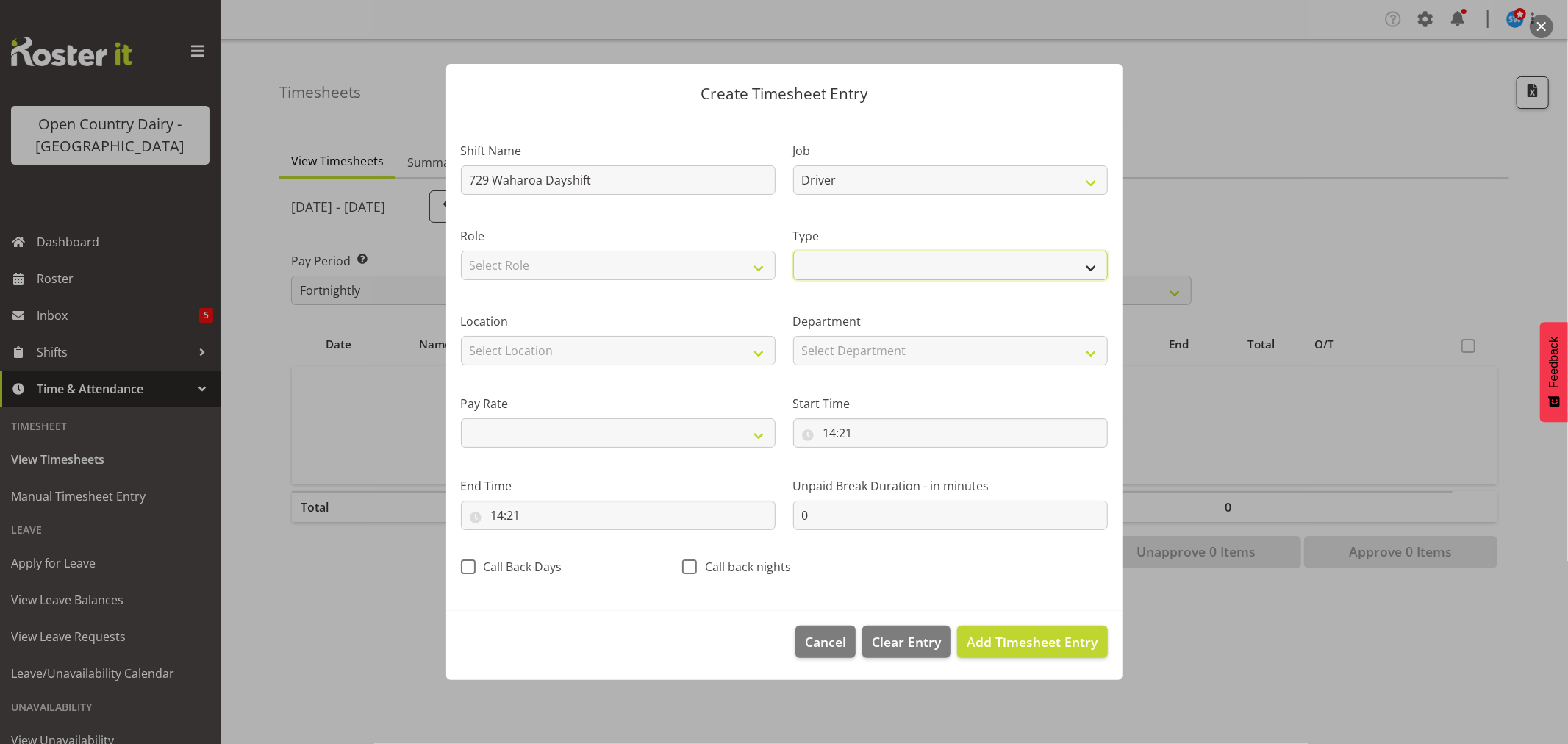
click at [854, 266] on select "Off Standard Public Holiday Public Holiday (Worked) Day In Lieu Annual Leave Si…" at bounding box center [950, 266] width 315 height 30
select select "Standard"
click at [793, 251] on select "Off Standard Public Holiday Public Holiday (Worked) Day In Lieu Annual Leave Si…" at bounding box center [950, 266] width 315 height 30
select select
click at [847, 434] on input "14:21" at bounding box center [950, 433] width 315 height 30
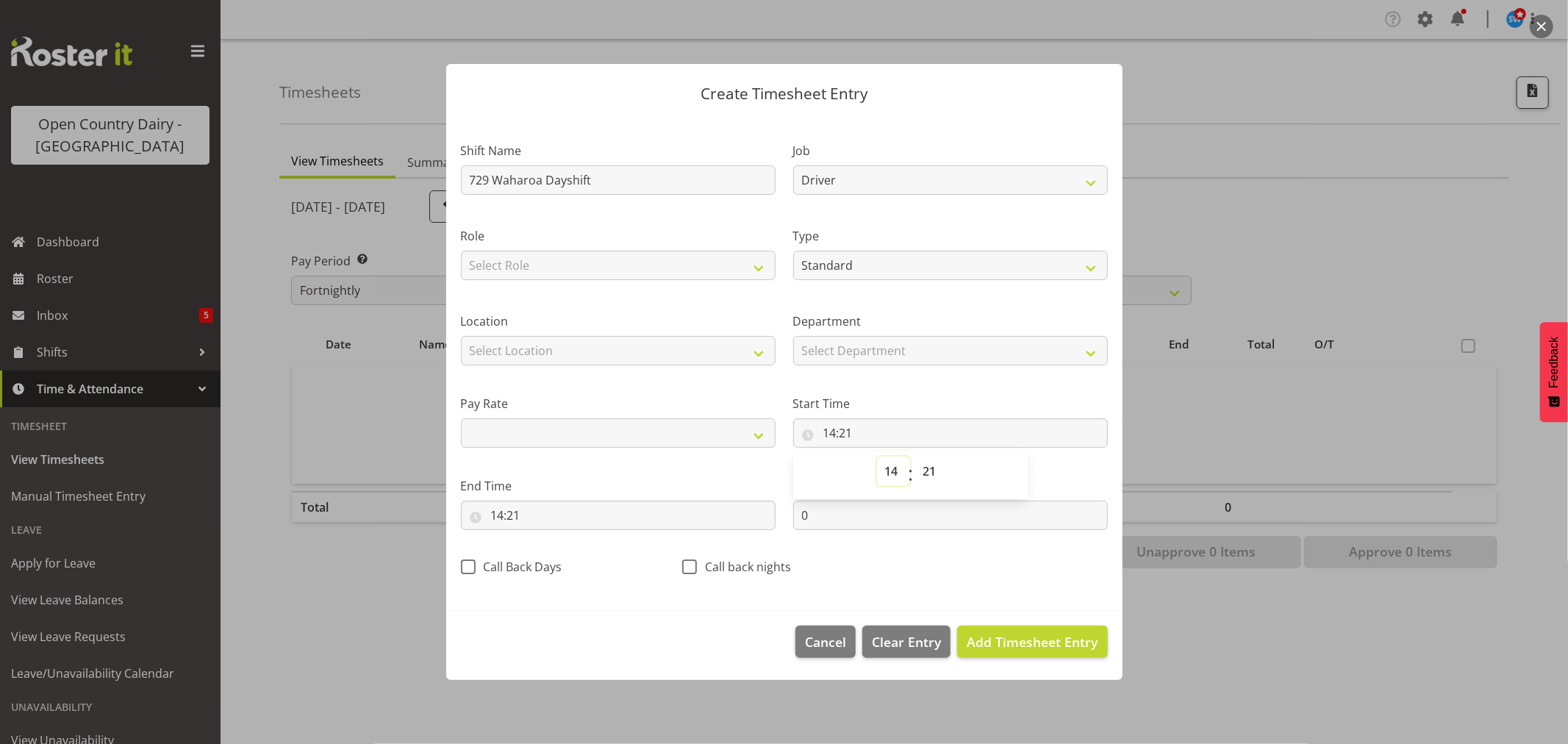
click at [884, 464] on select "00 01 02 03 04 05 06 07 08 09 10 11 12 13 14 15 16 17 18 19 20 21 22 23" at bounding box center [893, 471] width 33 height 30
select select "6"
click at [877, 456] on select "00 01 02 03 04 05 06 07 08 09 10 11 12 13 14 15 16 17 18 19 20 21 22 23" at bounding box center [893, 471] width 33 height 30
select select
type input "06:21"
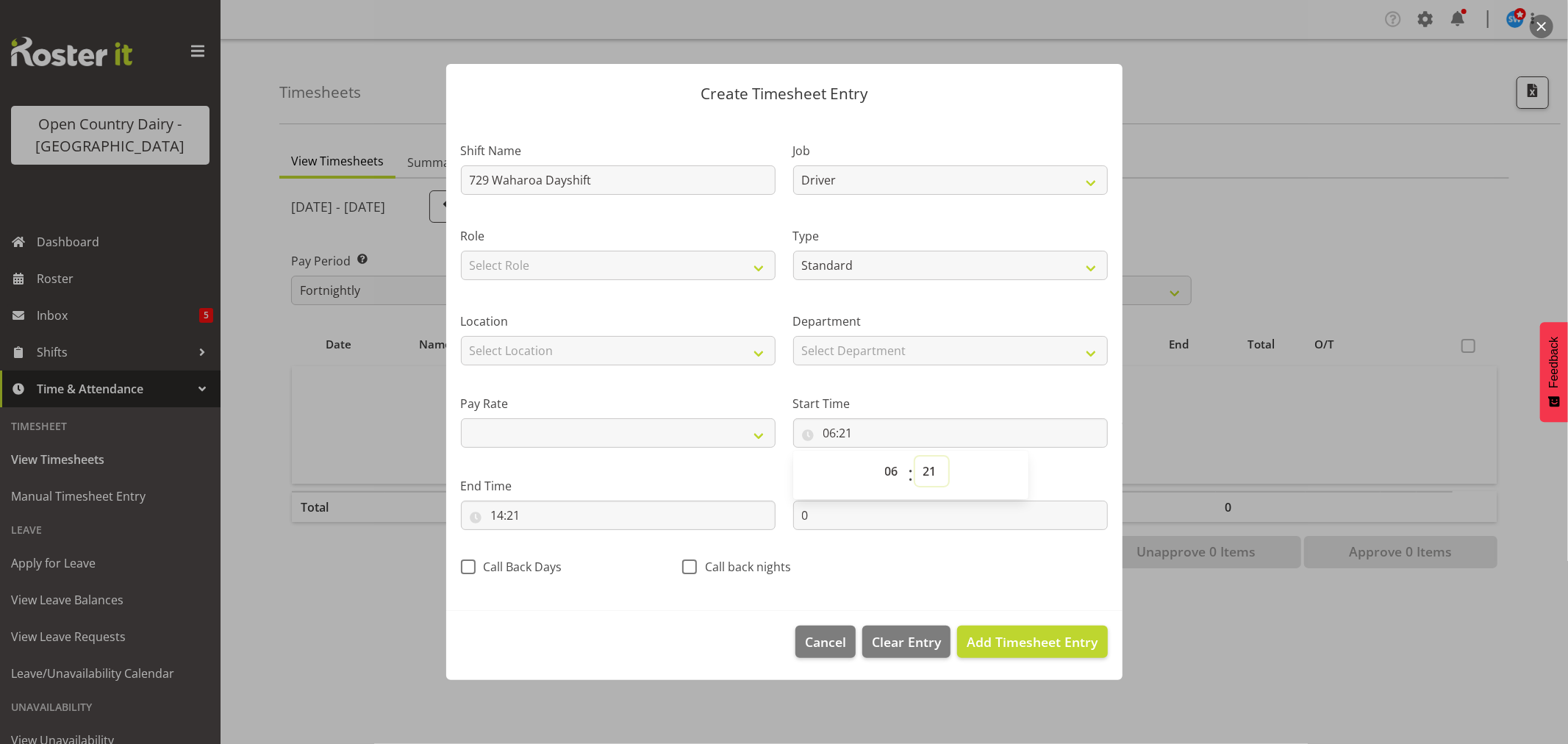
click at [930, 468] on select "00 01 02 03 04 05 06 07 08 09 10 11 12 13 14 15 16 17 18 19 20 21 22 23 24 25 2…" at bounding box center [931, 471] width 33 height 30
select select "30"
click at [915, 456] on select "00 01 02 03 04 05 06 07 08 09 10 11 12 13 14 15 16 17 18 19 20 21 22 23 24 25 2…" at bounding box center [931, 471] width 33 height 30
select select
type input "06:30"
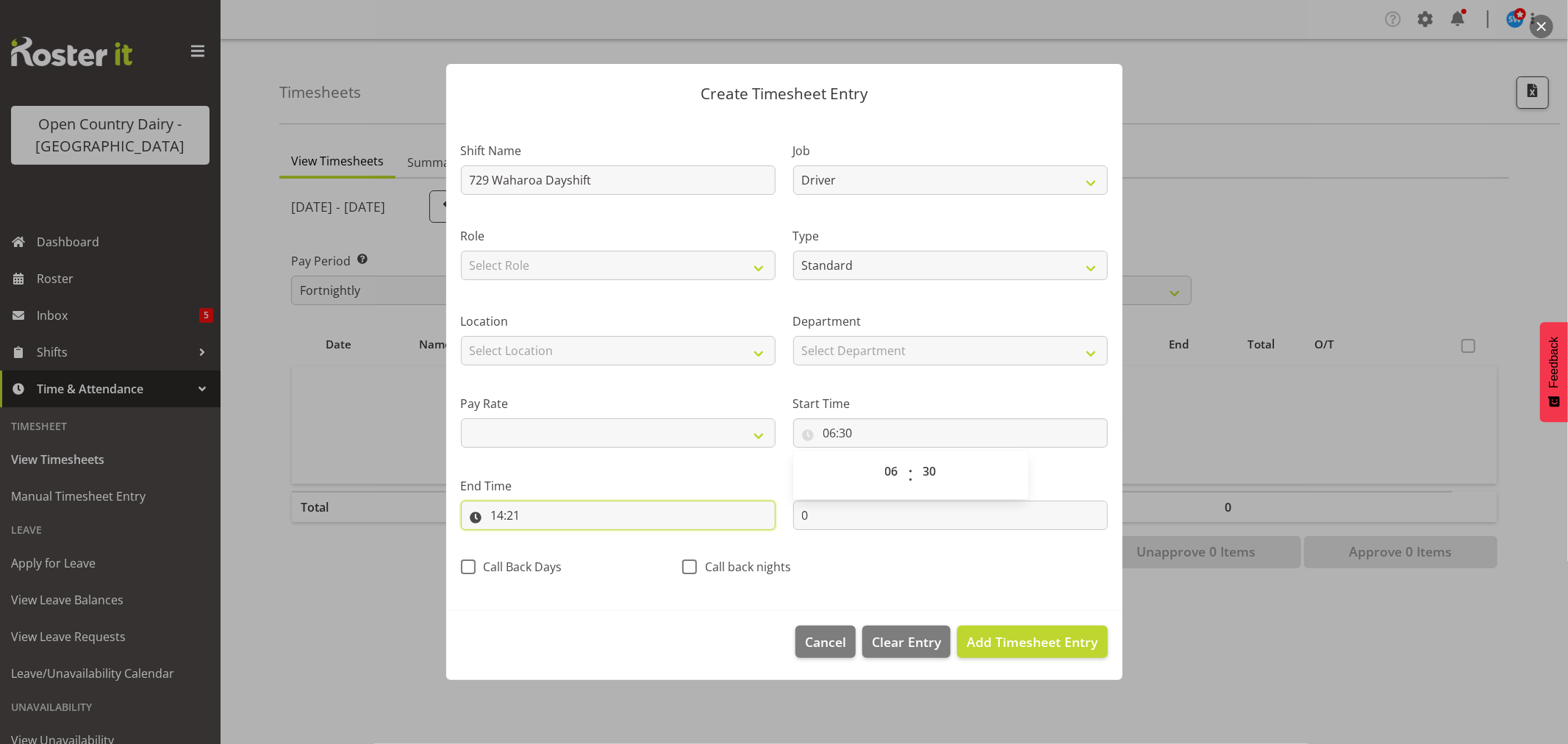
click at [513, 513] on input "14:21" at bounding box center [618, 516] width 315 height 30
click at [557, 549] on select "00 01 02 03 04 05 06 07 08 09 10 11 12 13 14 15 16 17 18 19 20 21 22 23" at bounding box center [561, 554] width 33 height 30
click at [545, 539] on select "00 01 02 03 04 05 06 07 08 09 10 11 12 13 14 15 16 17 18 19 20 21 22 23" at bounding box center [561, 554] width 33 height 30
click at [588, 548] on select "00 01 02 03 04 05 06 07 08 09 10 11 12 13 14 15 16 17 18 19 20 21 22 23 24 25 2…" at bounding box center [599, 554] width 33 height 30
select select "0"
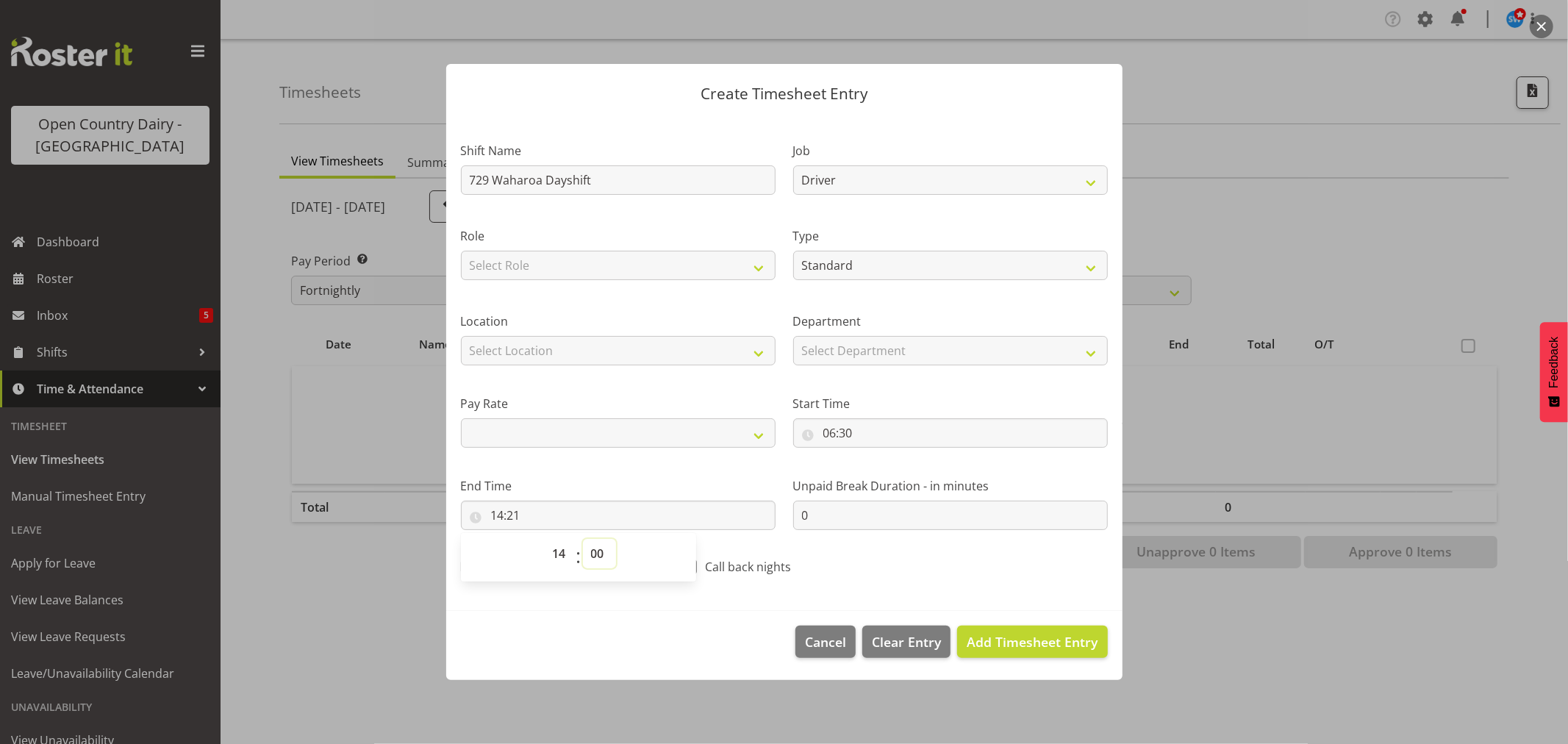
click at [583, 539] on select "00 01 02 03 04 05 06 07 08 09 10 11 12 13 14 15 16 17 18 19 20 21 22 23 24 25 2…" at bounding box center [599, 554] width 33 height 30
select select
type input "14:00"
click at [998, 639] on span "Add Timesheet Entry" at bounding box center [1031, 642] width 130 height 18
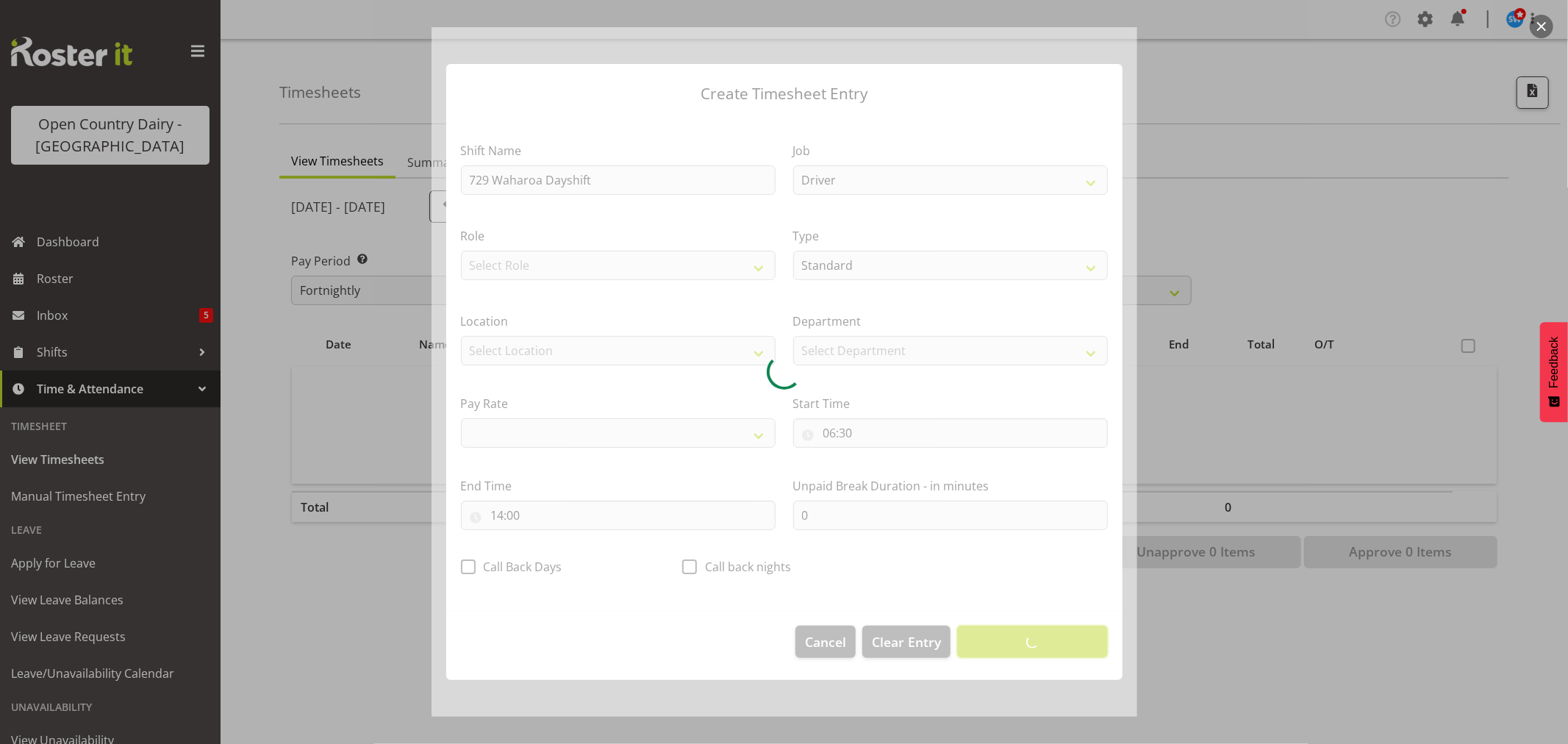
select select
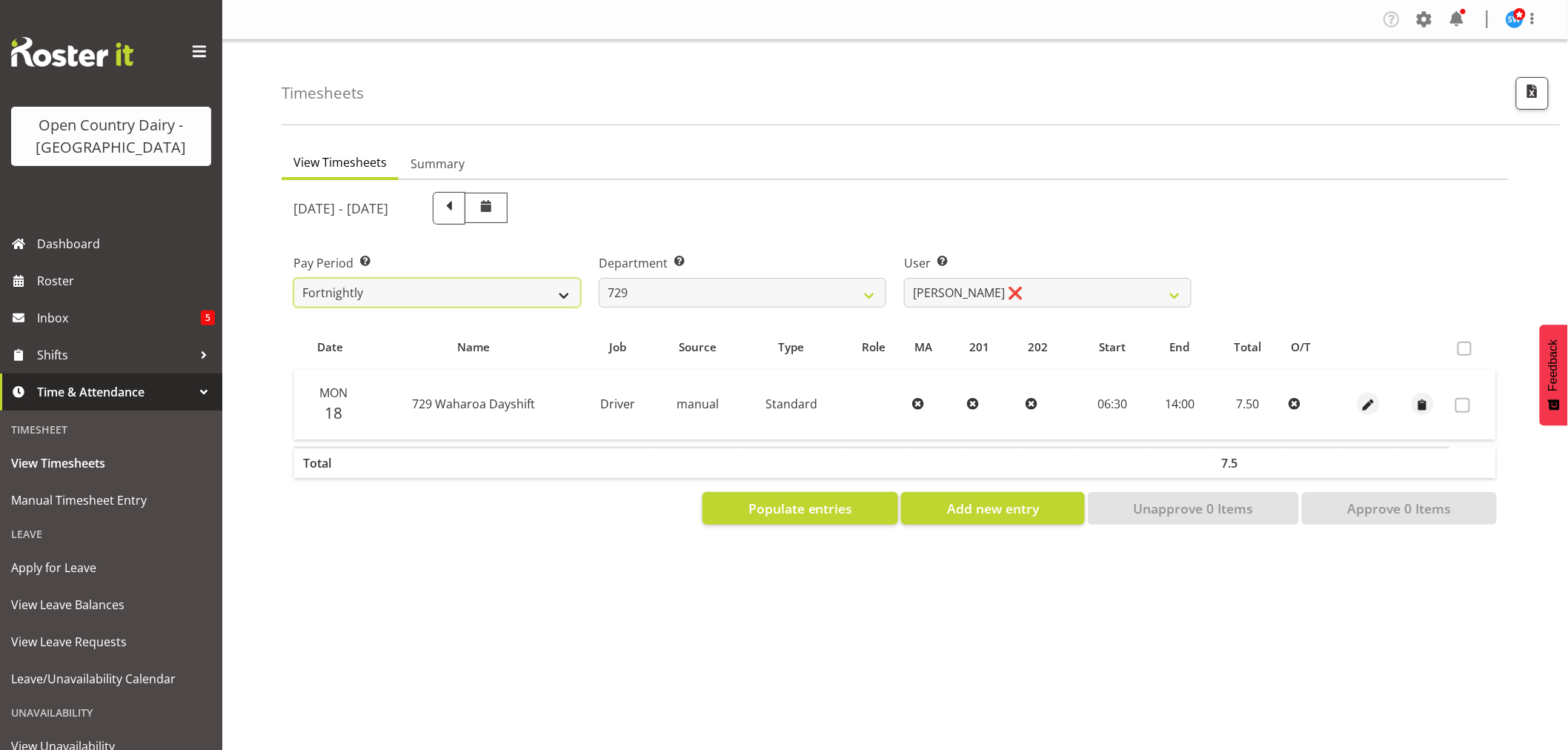
click at [455, 293] on select "Fortnightly" at bounding box center [437, 293] width 287 height 30
click at [641, 289] on select "701 702 703 704 705 706 707 708 709 710 711 712 713 714 715 716 717 718 719 720" at bounding box center [742, 293] width 287 height 30
